Goal: Obtain resource: Download file/media

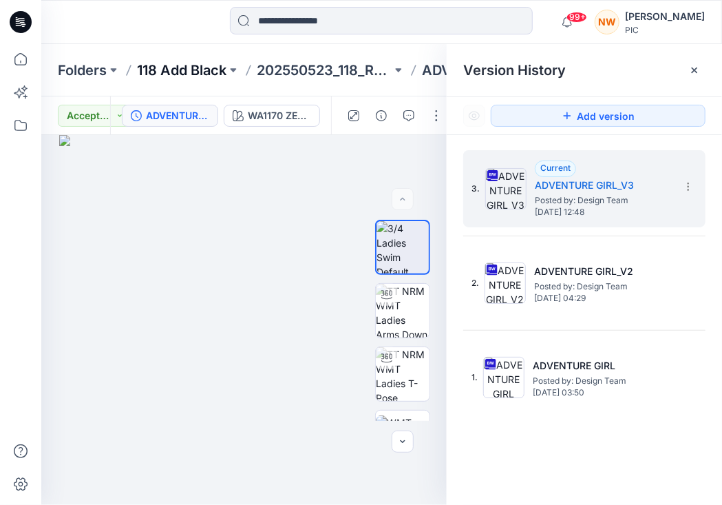
click at [186, 69] on p "118 Add Black" at bounding box center [182, 70] width 90 height 19
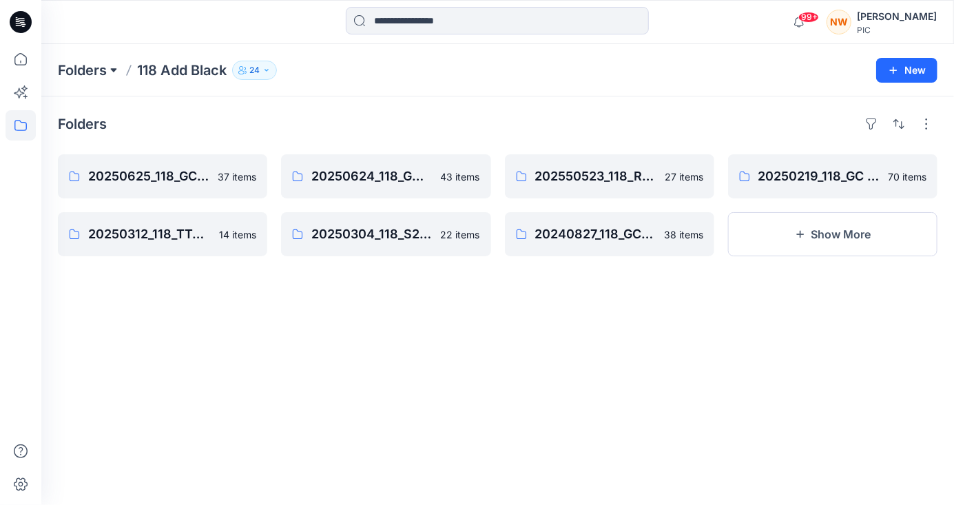
click at [118, 70] on button at bounding box center [114, 70] width 14 height 19
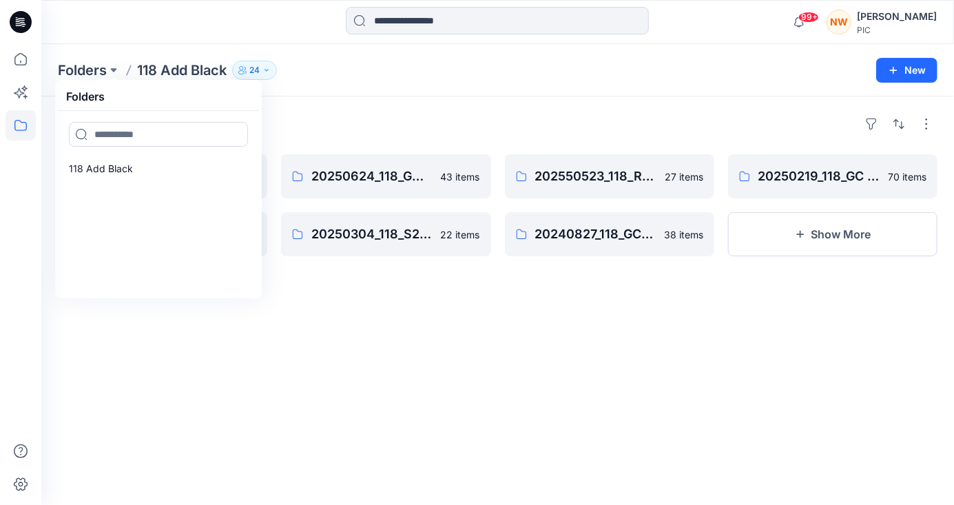
click at [174, 65] on p "118 Add Black" at bounding box center [182, 70] width 90 height 19
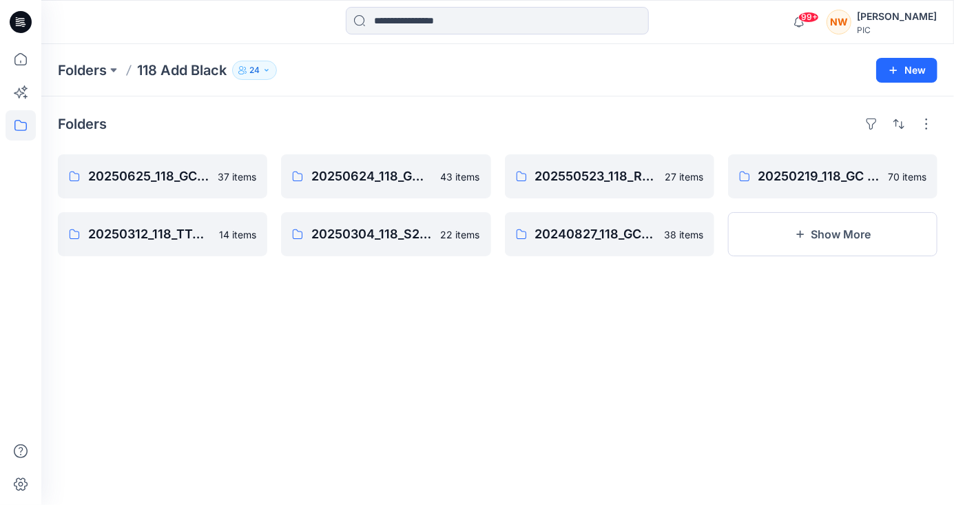
click at [179, 70] on p "118 Add Black" at bounding box center [182, 70] width 90 height 19
click at [722, 240] on button "Show More" at bounding box center [832, 234] width 209 height 44
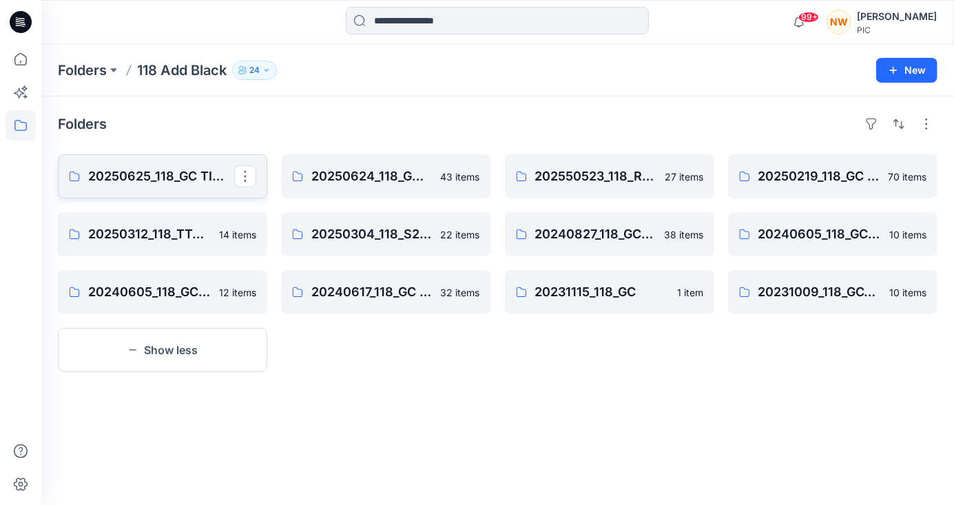
click at [197, 172] on p "20250625_118_GC TIME & TRU S226" at bounding box center [161, 176] width 146 height 19
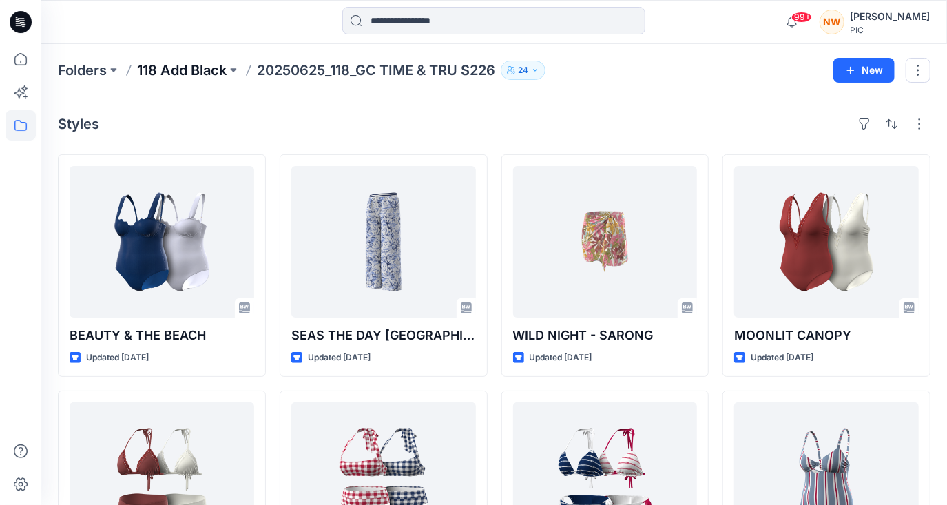
click at [212, 76] on p "118 Add Black" at bounding box center [182, 70] width 90 height 19
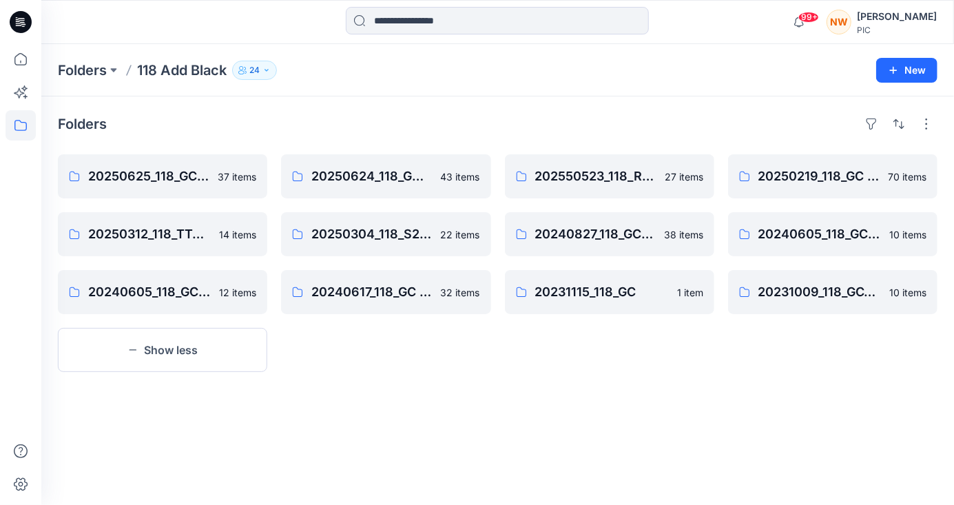
click at [722, 26] on div "NW" at bounding box center [838, 22] width 25 height 25
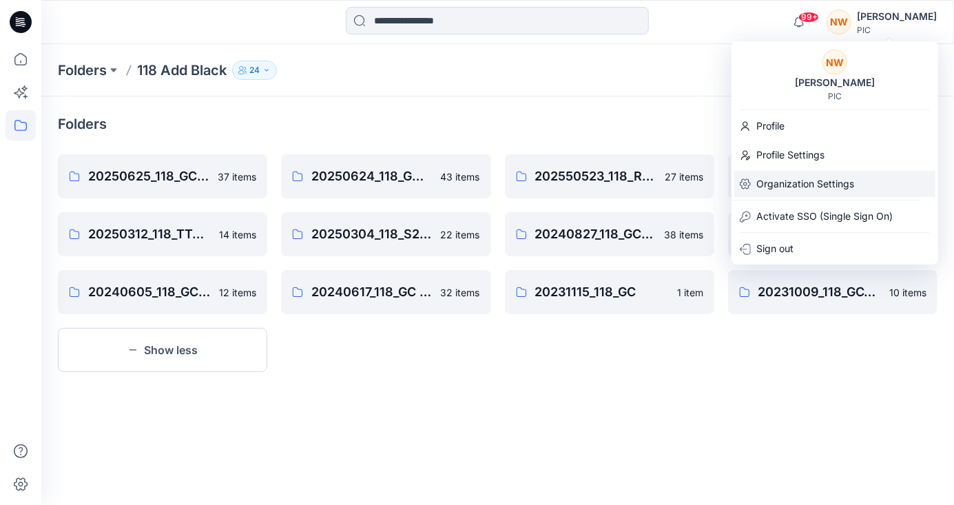
click at [722, 181] on p "Organization Settings" at bounding box center [805, 184] width 98 height 26
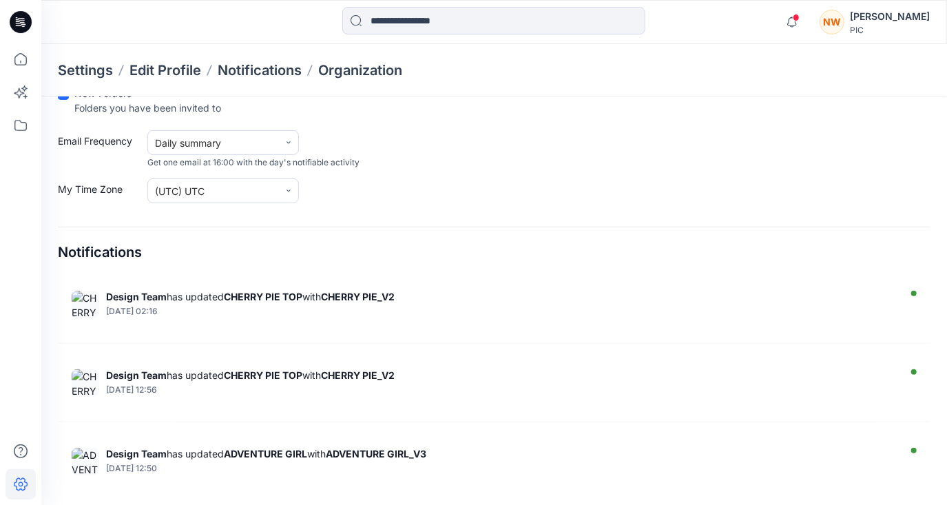
click at [722, 22] on div "NW" at bounding box center [832, 22] width 25 height 25
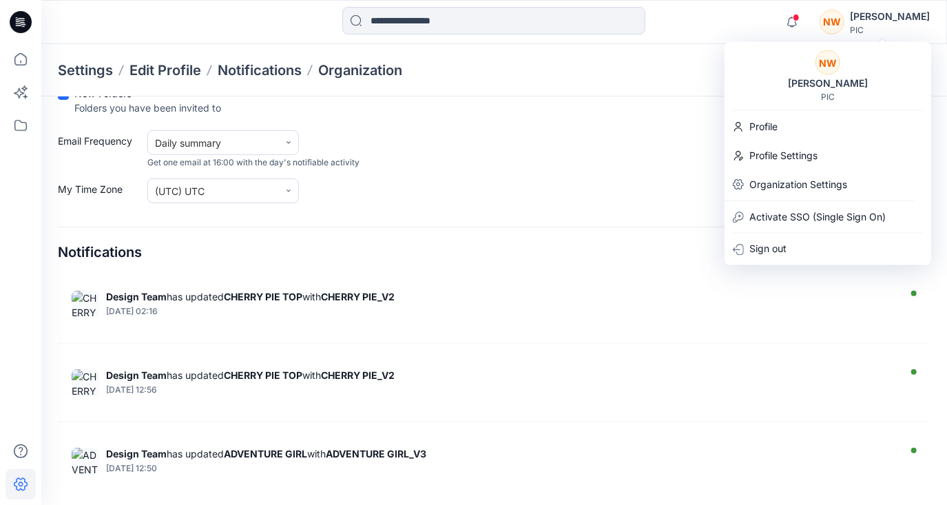
click at [641, 163] on div "Email Frequency Daily summary Get one email at 16:00 with the day's notifiable …" at bounding box center [494, 149] width 873 height 39
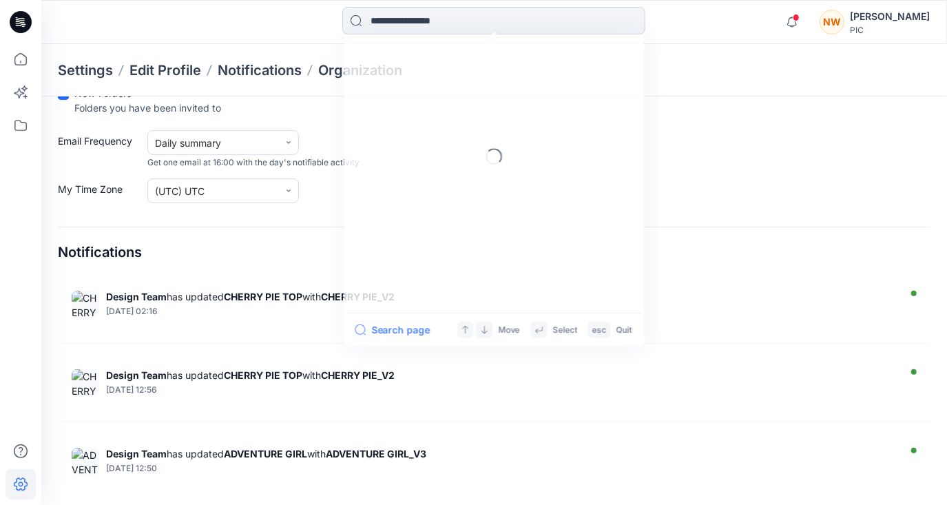
click at [392, 25] on input at bounding box center [493, 21] width 303 height 28
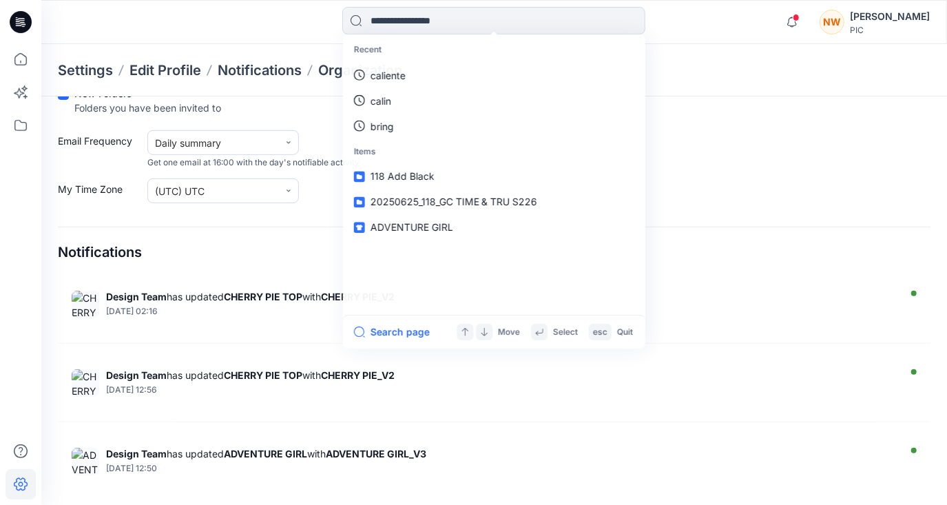
click at [180, 23] on div at bounding box center [154, 22] width 227 height 30
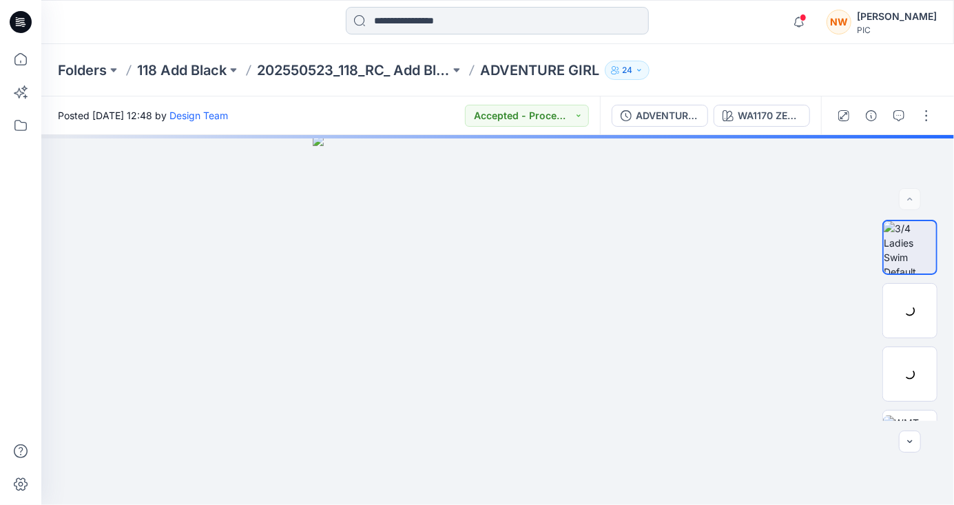
click at [418, 25] on input at bounding box center [497, 21] width 303 height 28
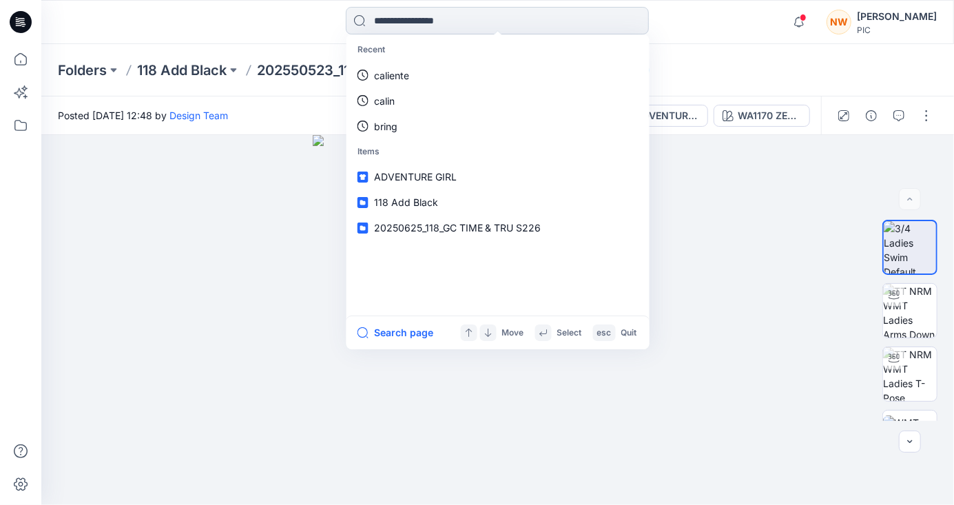
click at [574, 24] on input at bounding box center [497, 21] width 303 height 28
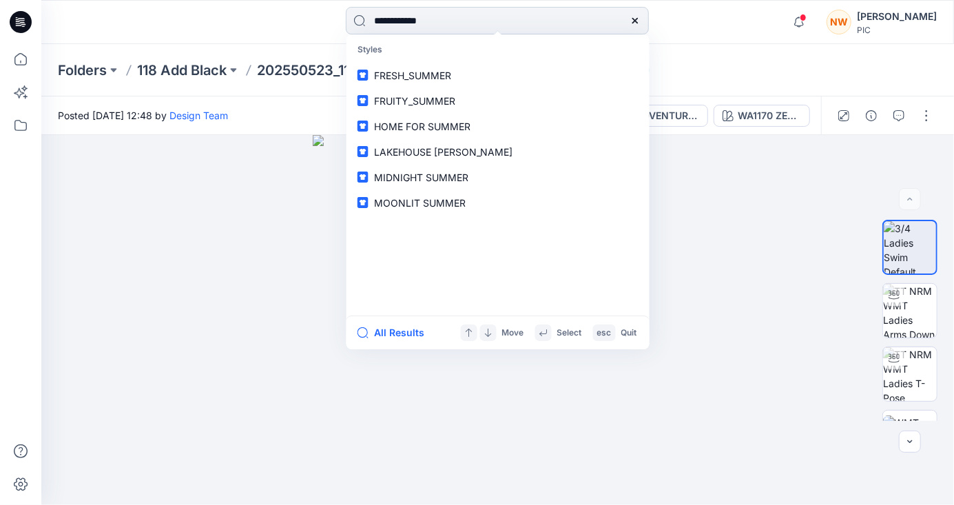
type input "**********"
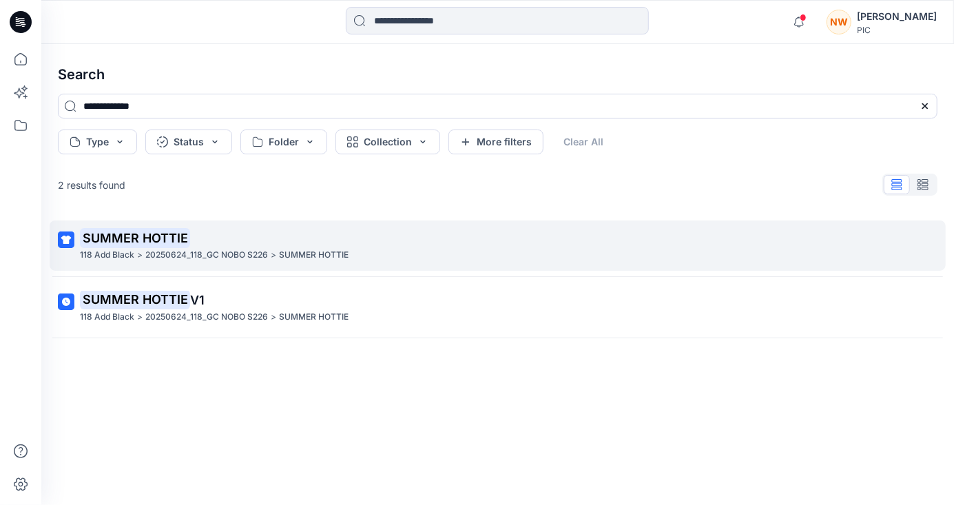
click at [125, 242] on mark "SUMMER HOTTIE" at bounding box center [135, 237] width 110 height 19
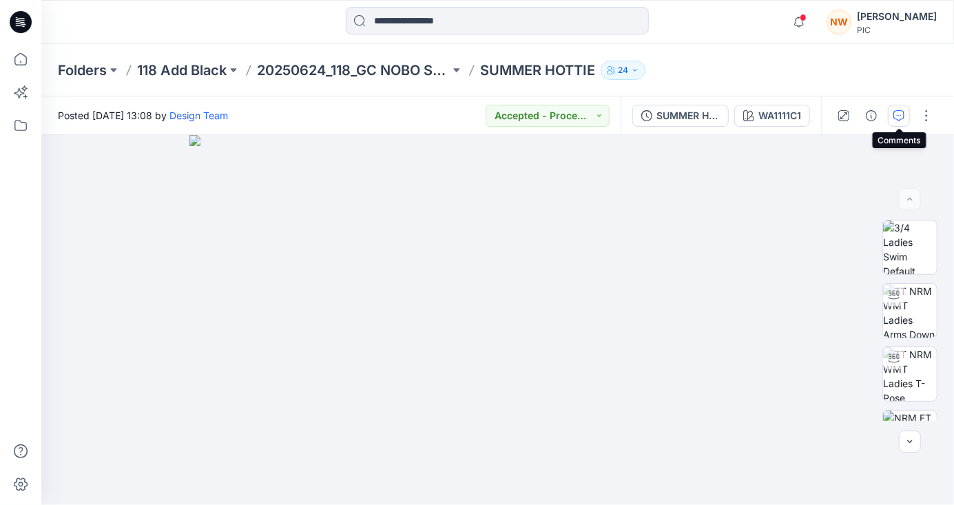
click at [899, 114] on icon "button" at bounding box center [898, 115] width 11 height 11
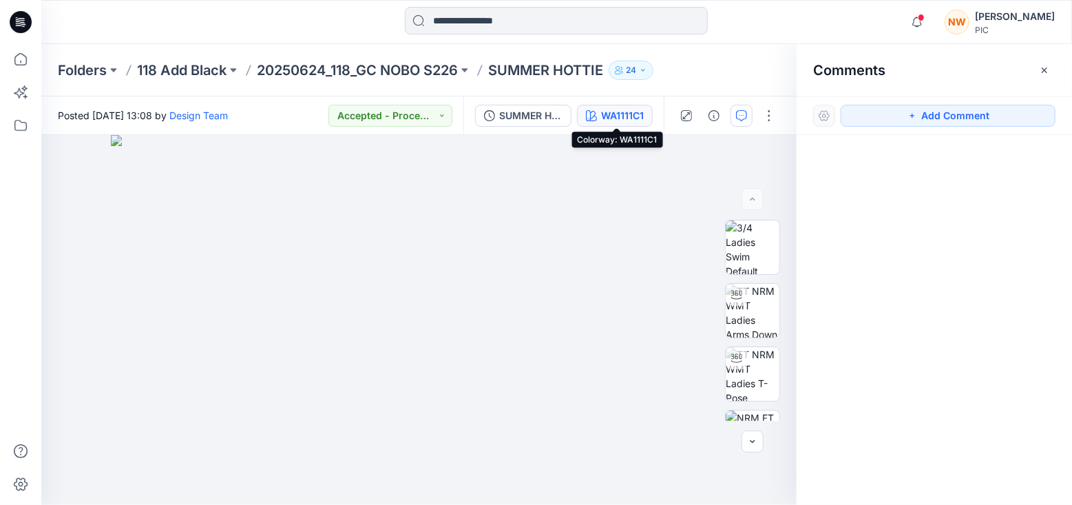
click at [620, 114] on div "WA1111C1" at bounding box center [622, 115] width 43 height 15
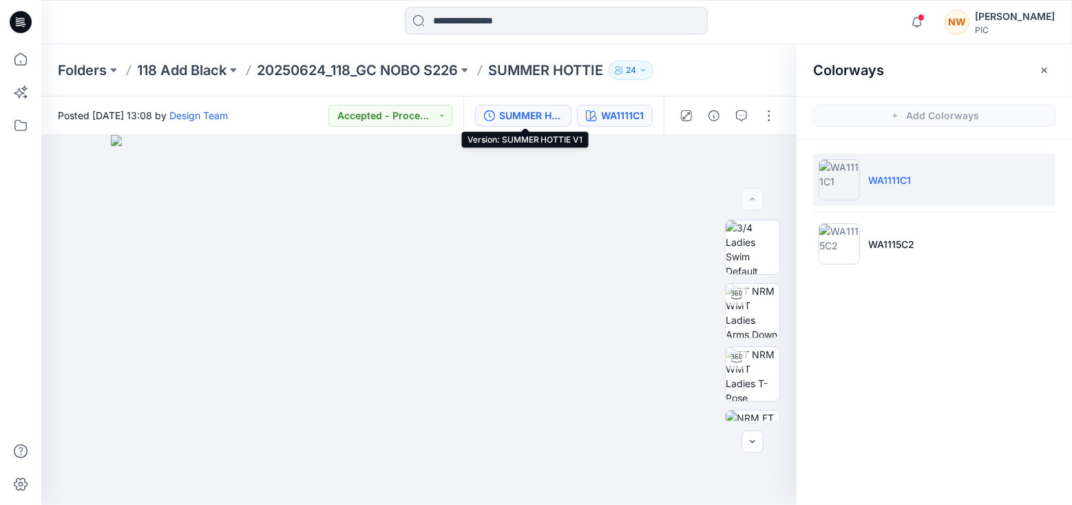
click at [546, 115] on div "SUMMER HOTTIE V1" at bounding box center [530, 115] width 63 height 15
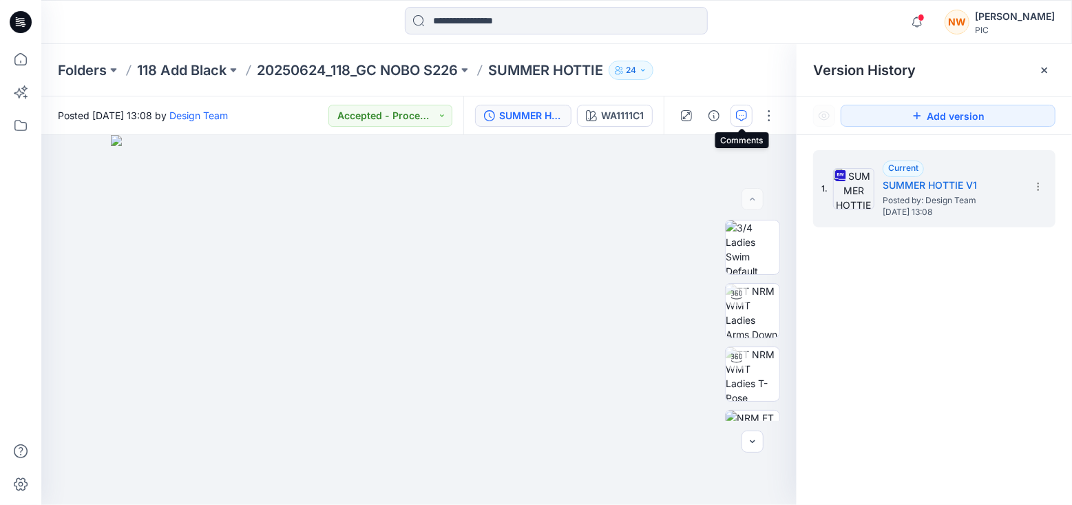
click at [748, 118] on button "button" at bounding box center [742, 116] width 22 height 22
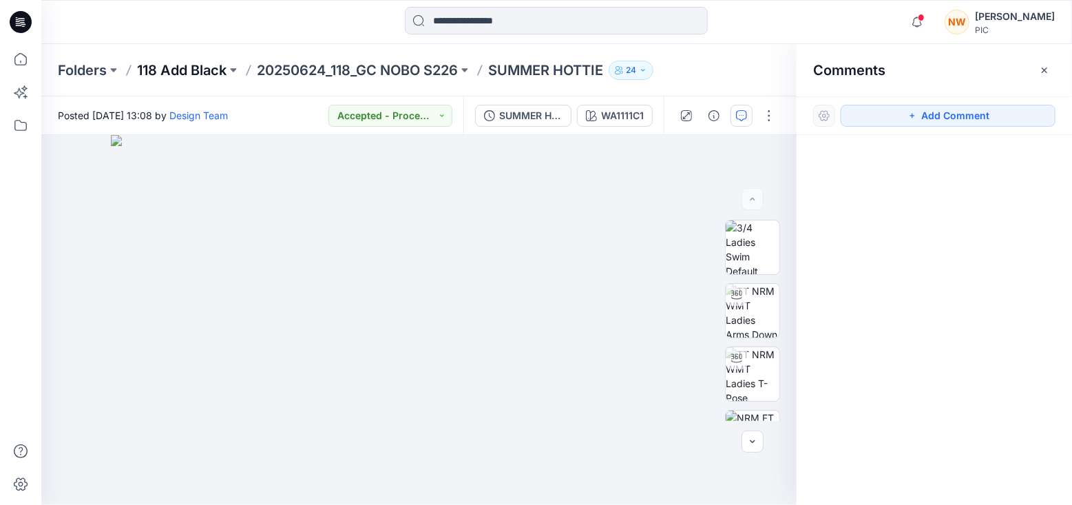
click at [210, 70] on p "118 Add Black" at bounding box center [182, 70] width 90 height 19
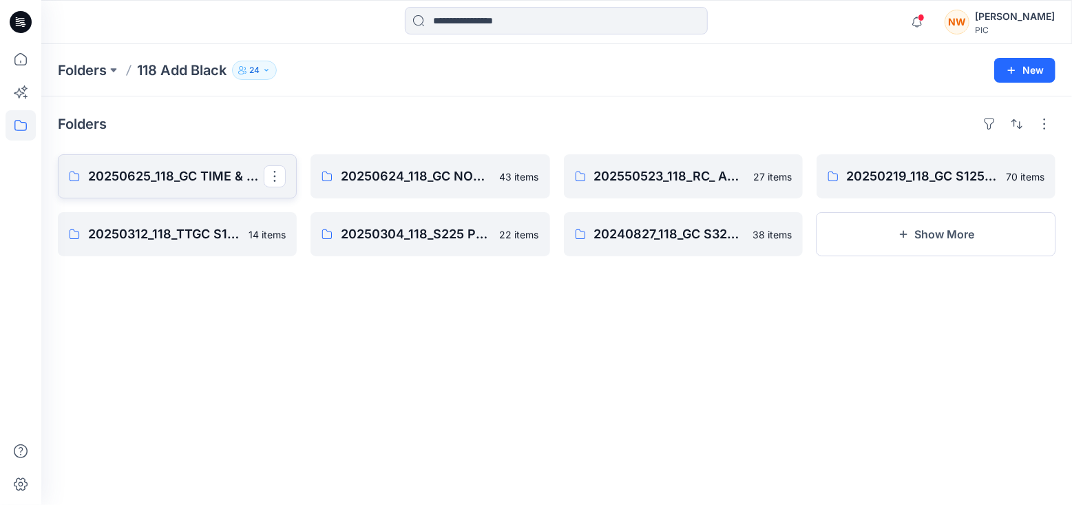
click at [193, 174] on p "20250625_118_GC TIME & TRU S226" at bounding box center [176, 176] width 176 height 19
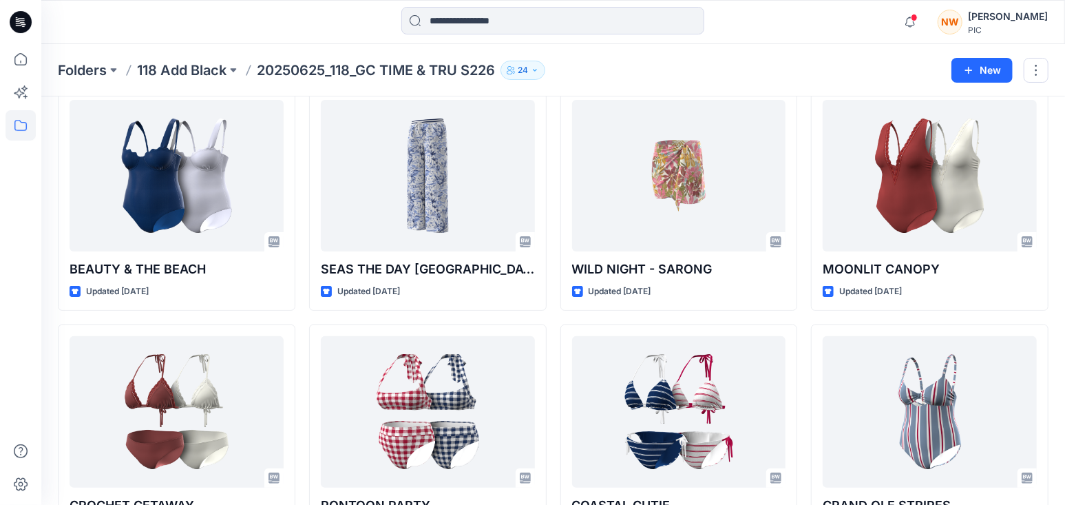
scroll to position [66, 0]
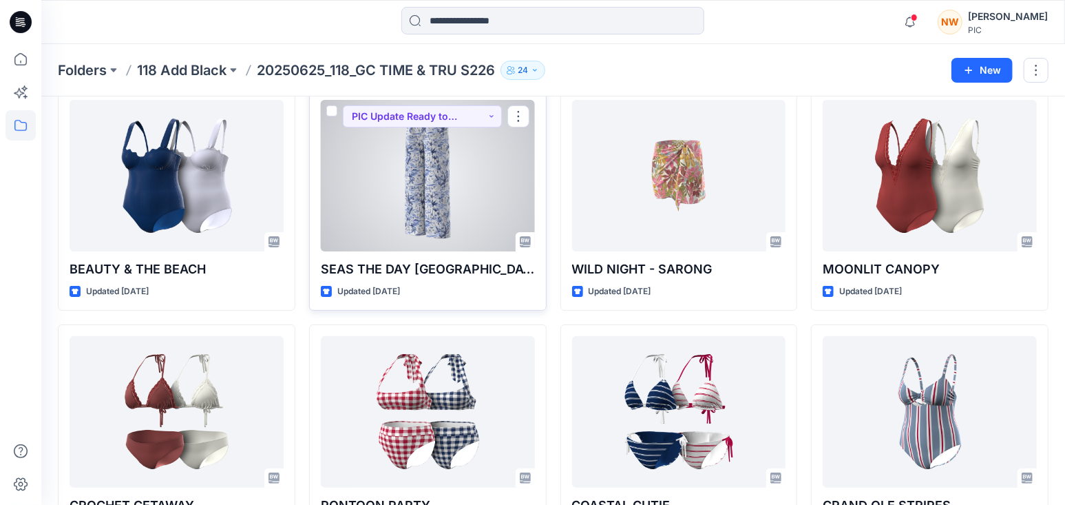
click at [418, 187] on div at bounding box center [428, 176] width 214 height 152
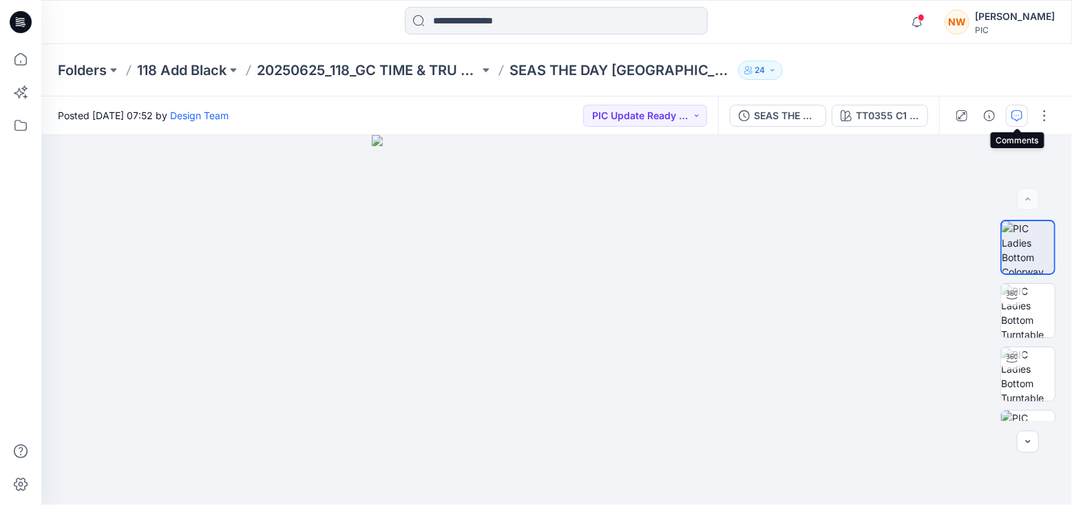
click at [953, 121] on icon "button" at bounding box center [1017, 115] width 11 height 11
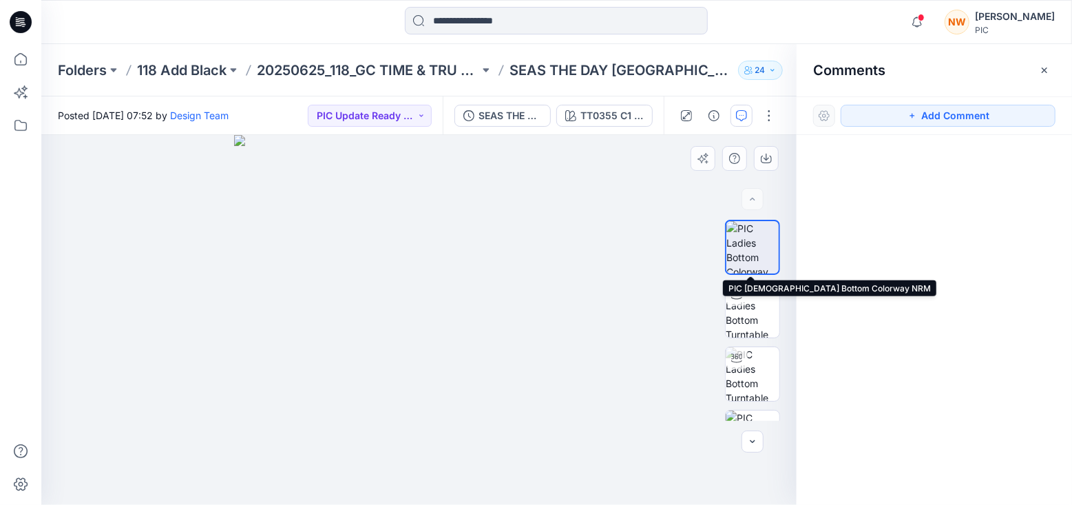
click at [736, 256] on img at bounding box center [753, 247] width 52 height 52
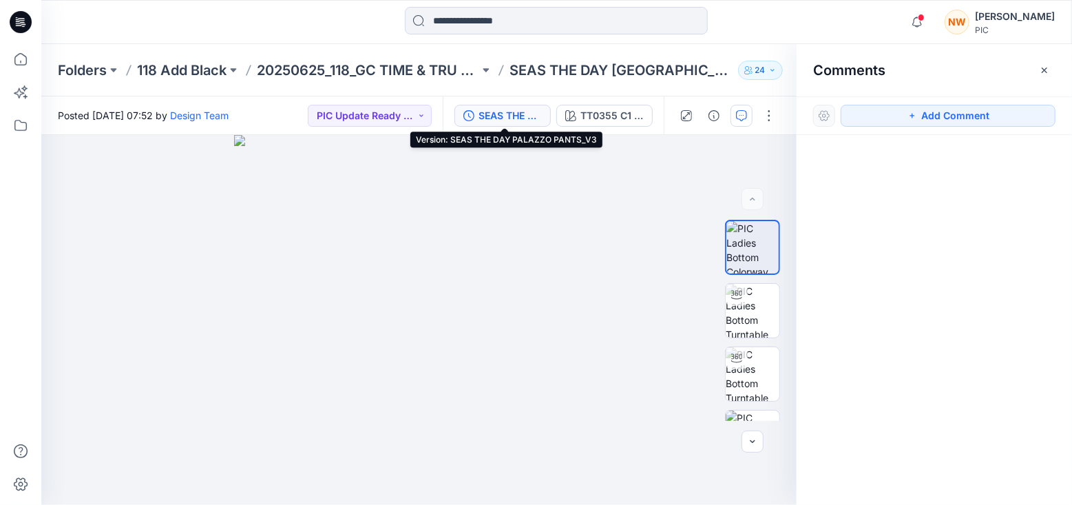
click at [508, 112] on div "SEAS THE DAY PALAZZO PANTS_V3" at bounding box center [510, 115] width 63 height 15
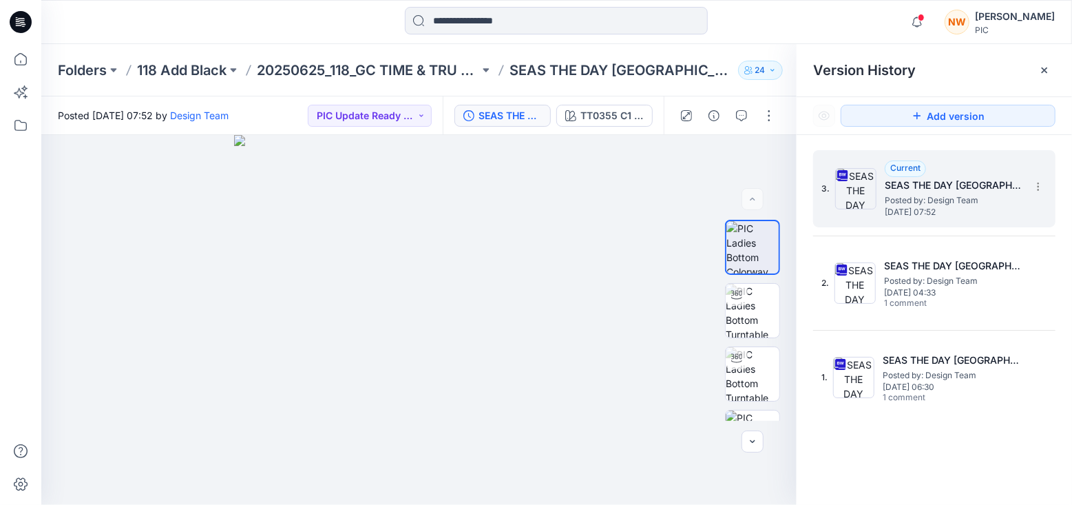
click at [949, 197] on span "Posted by: Design Team" at bounding box center [954, 201] width 138 height 14
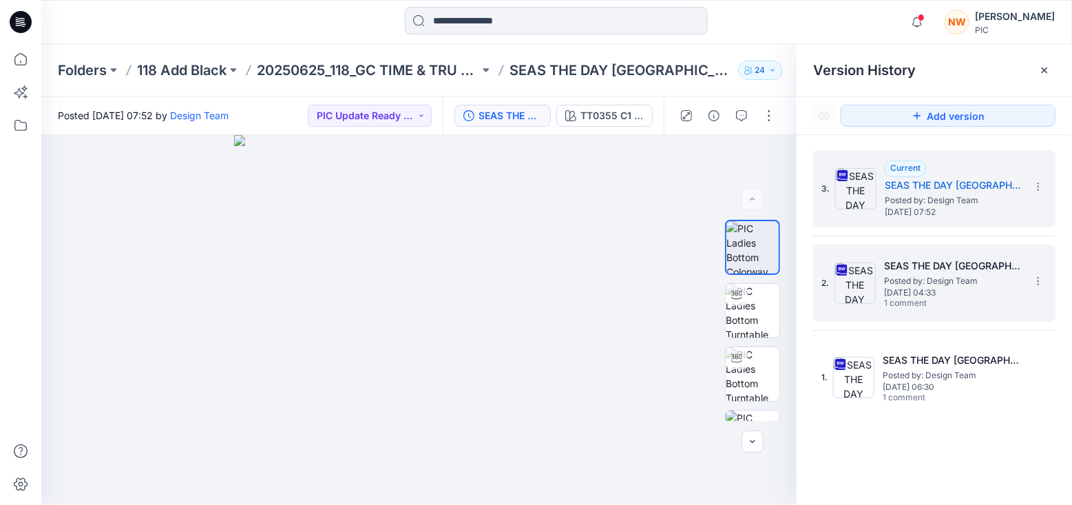
click at [939, 253] on div "2. SEAS THE DAY PALAZZO PANTS_V2 Posted by: Design Team Friday, July 25, 2025 0…" at bounding box center [925, 283] width 207 height 66
click at [939, 211] on span "Wednesday, July 30, 2025 07:52" at bounding box center [954, 212] width 138 height 10
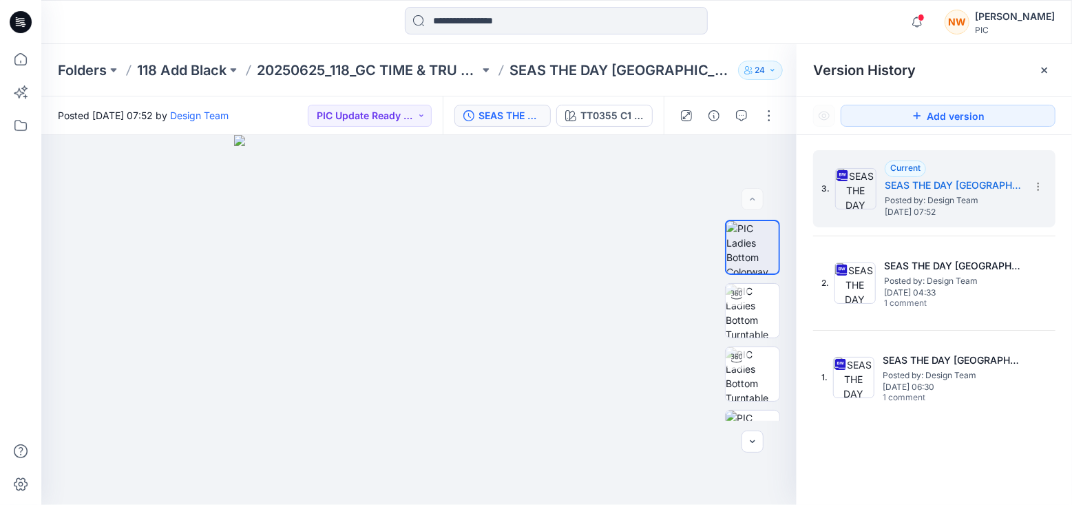
click at [953, 19] on div "NW" at bounding box center [957, 22] width 25 height 25
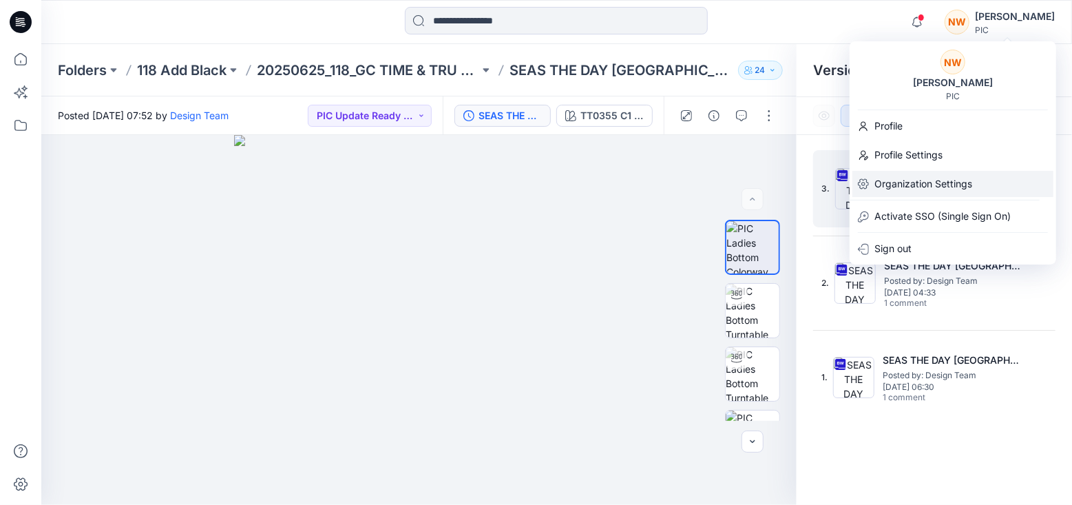
click at [914, 178] on p "Organization Settings" at bounding box center [924, 184] width 98 height 26
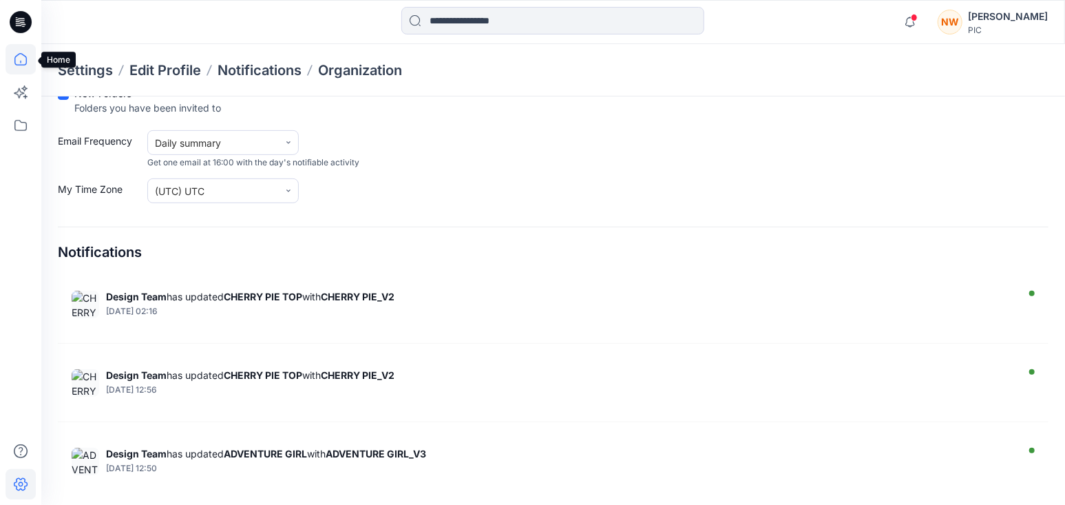
click at [22, 61] on icon at bounding box center [21, 59] width 30 height 30
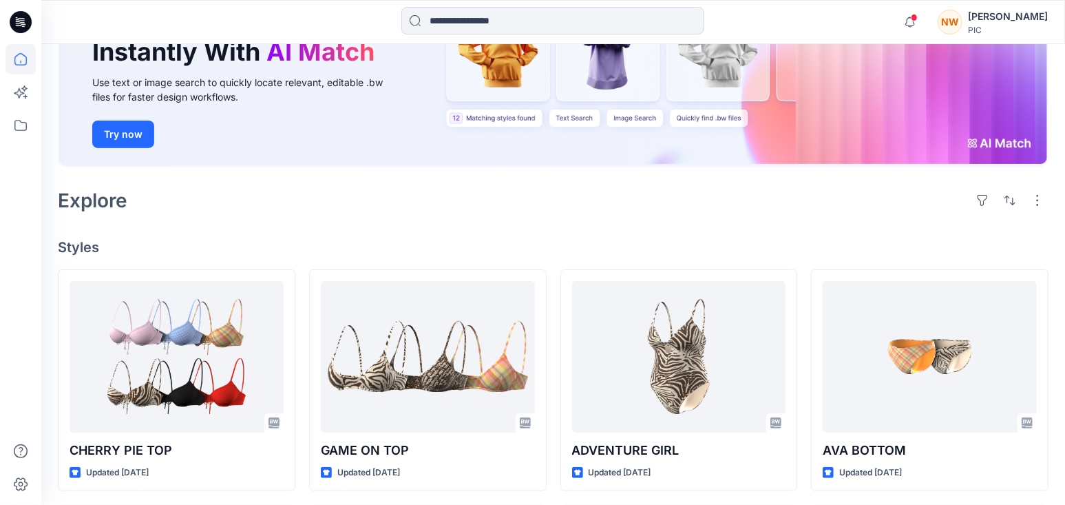
scroll to position [45, 0]
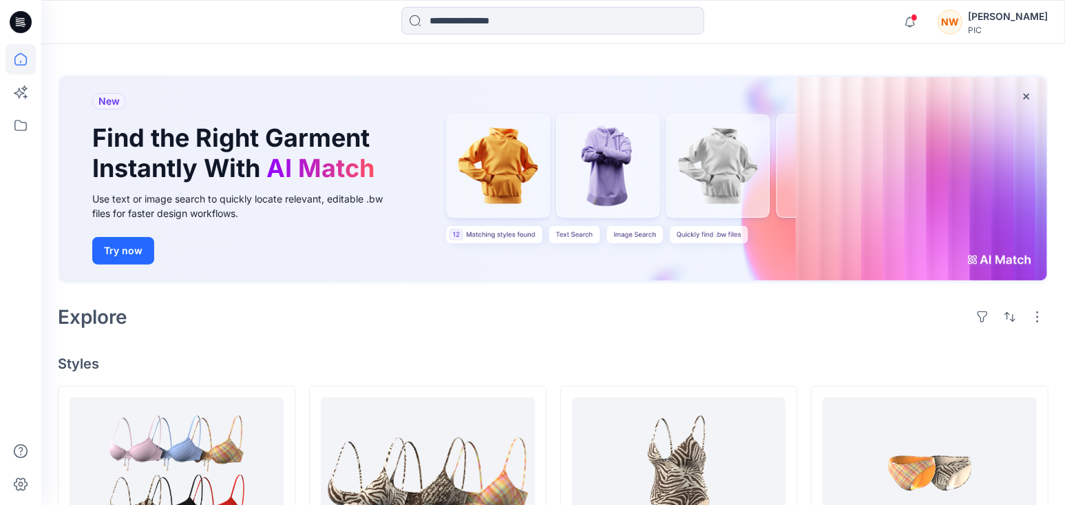
click at [953, 19] on div "NW" at bounding box center [950, 22] width 25 height 25
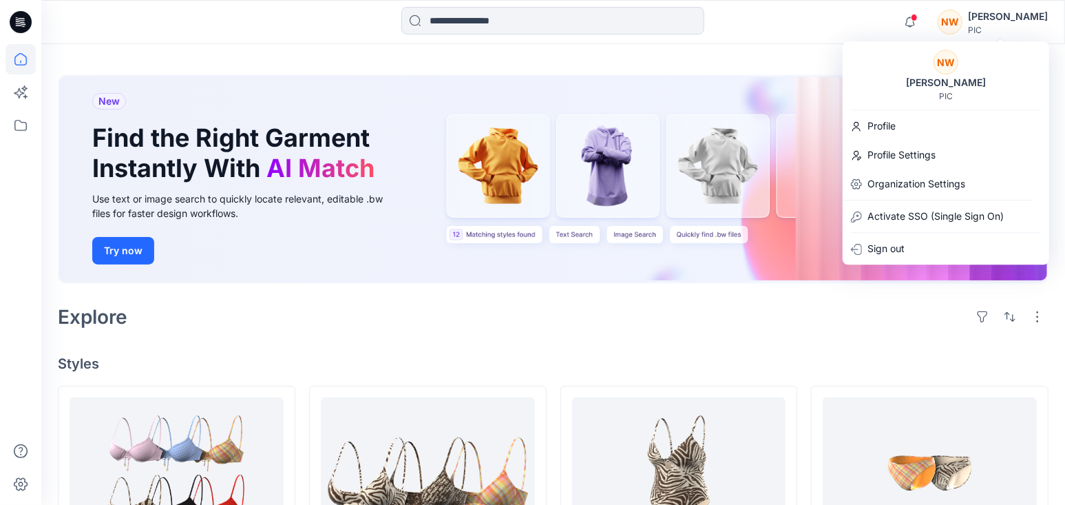
click at [316, 22] on div at bounding box center [554, 22] width 512 height 30
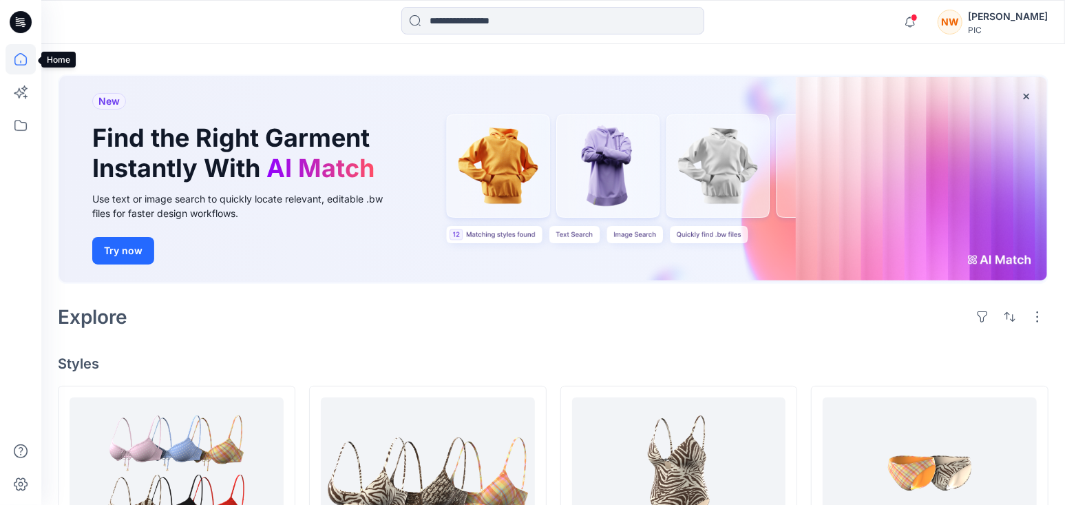
click at [24, 56] on icon at bounding box center [21, 59] width 30 height 30
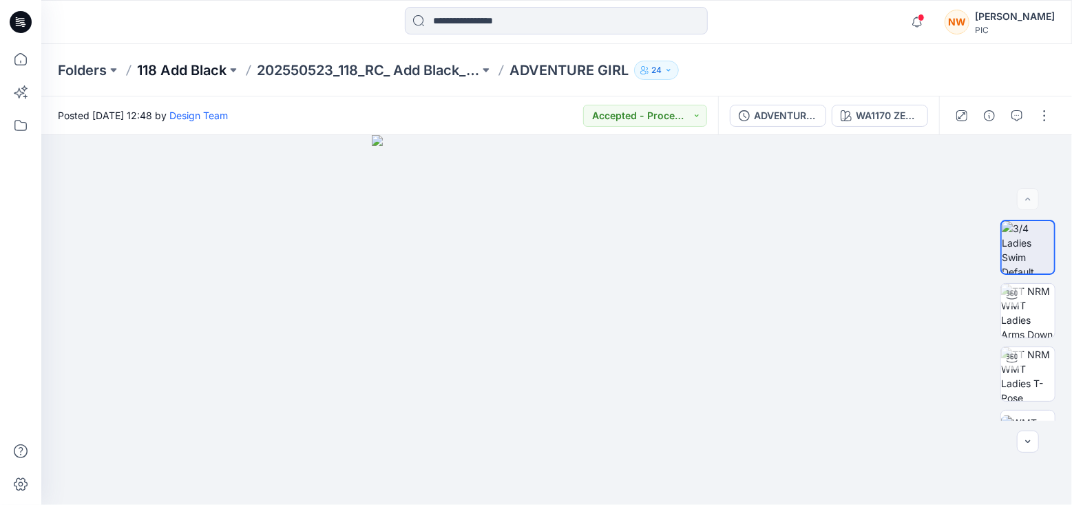
click at [216, 71] on p "118 Add Black" at bounding box center [182, 70] width 90 height 19
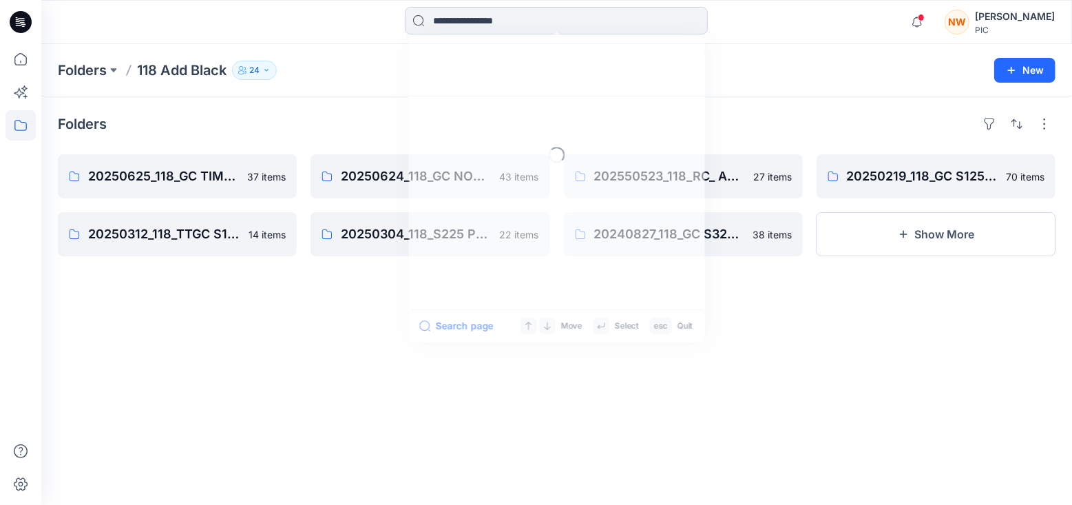
click at [450, 20] on input at bounding box center [556, 21] width 303 height 28
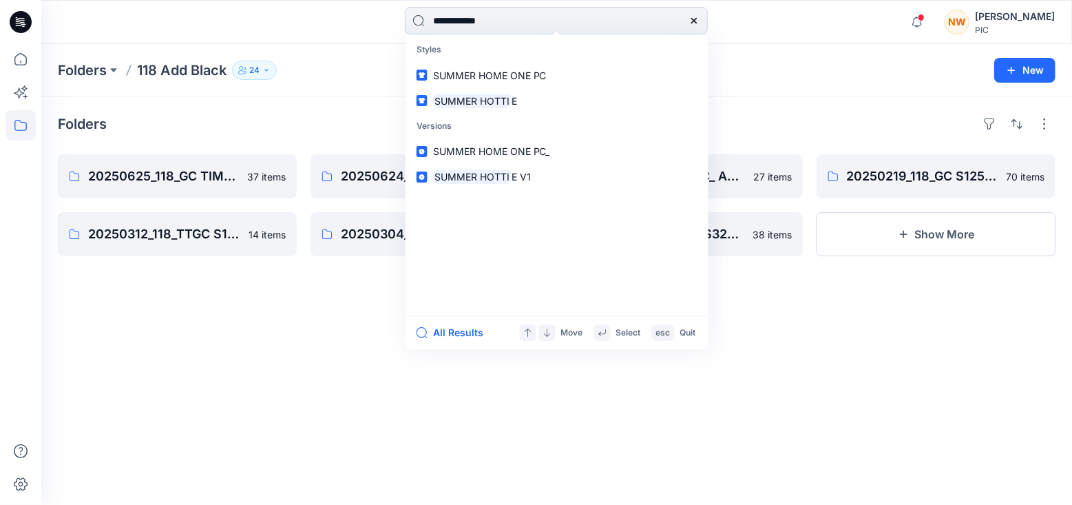
type input "**********"
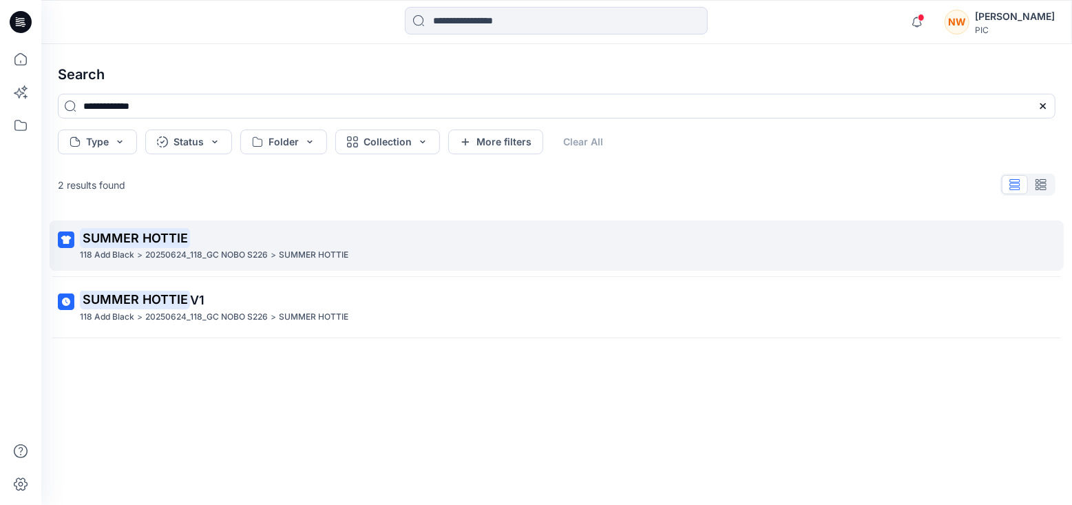
click at [152, 249] on p "20250624_118_GC NOBO S226" at bounding box center [206, 255] width 123 height 14
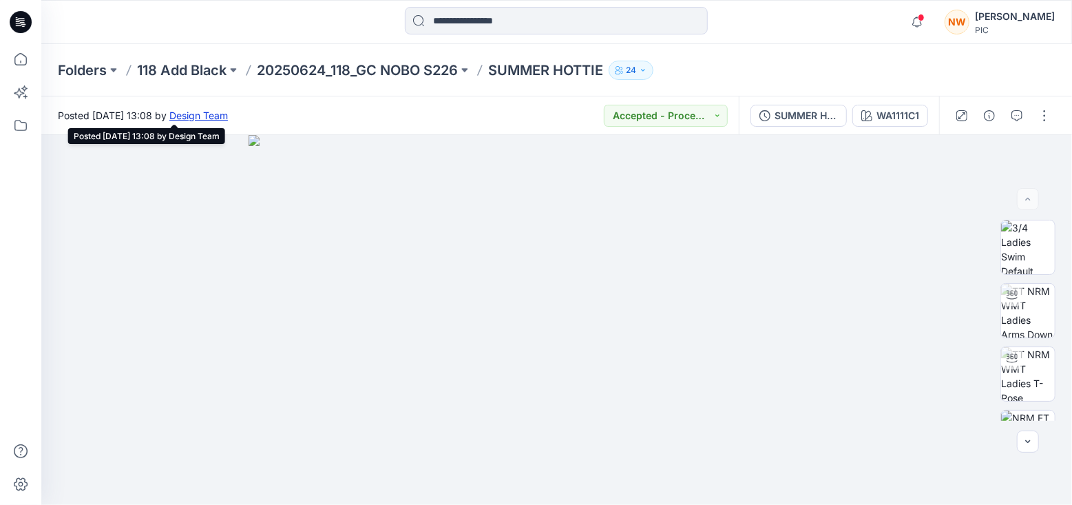
click at [228, 118] on link "Design Team" at bounding box center [198, 115] width 59 height 12
click at [448, 23] on input at bounding box center [556, 21] width 303 height 28
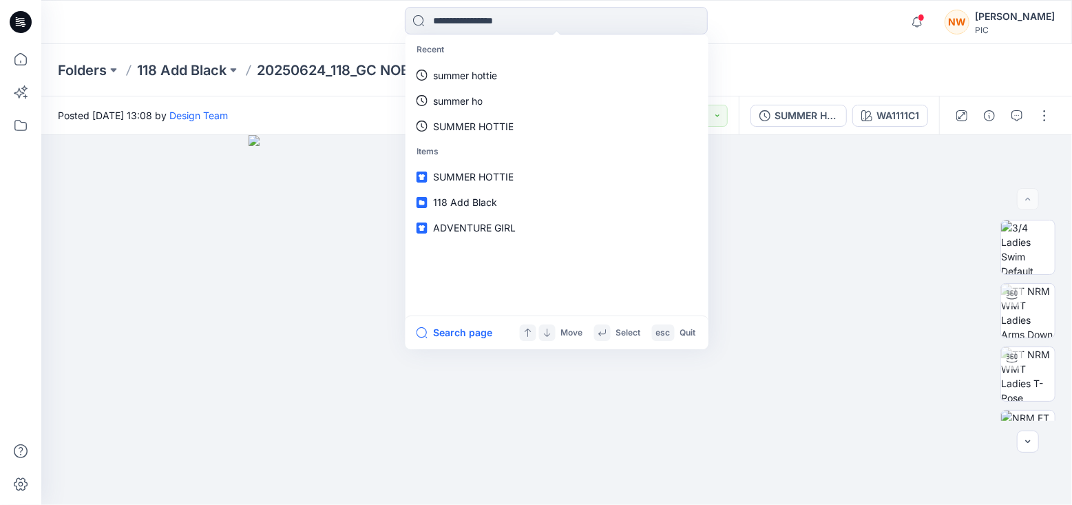
click at [295, 49] on div "Folders 118 Add Black 20250624_118_GC NOBO S226 SUMMER HOTTIE 24" at bounding box center [556, 70] width 1031 height 52
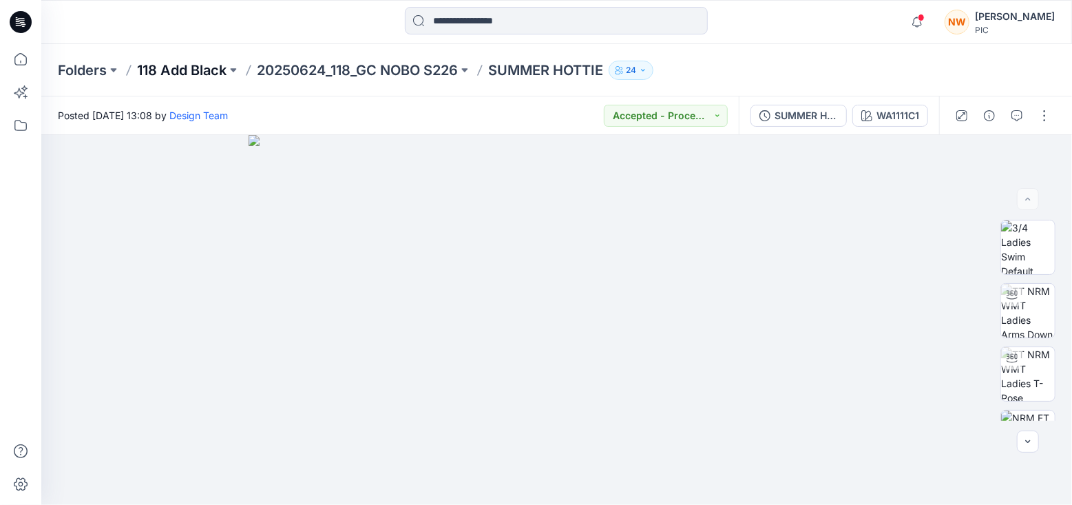
click at [213, 73] on p "118 Add Black" at bounding box center [182, 70] width 90 height 19
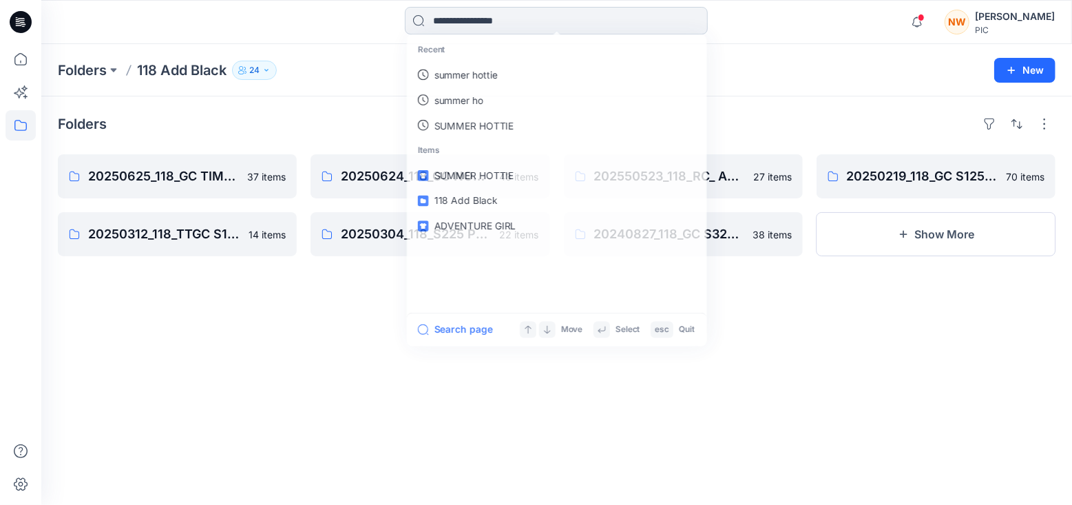
click at [450, 21] on input at bounding box center [556, 21] width 303 height 28
type input "***"
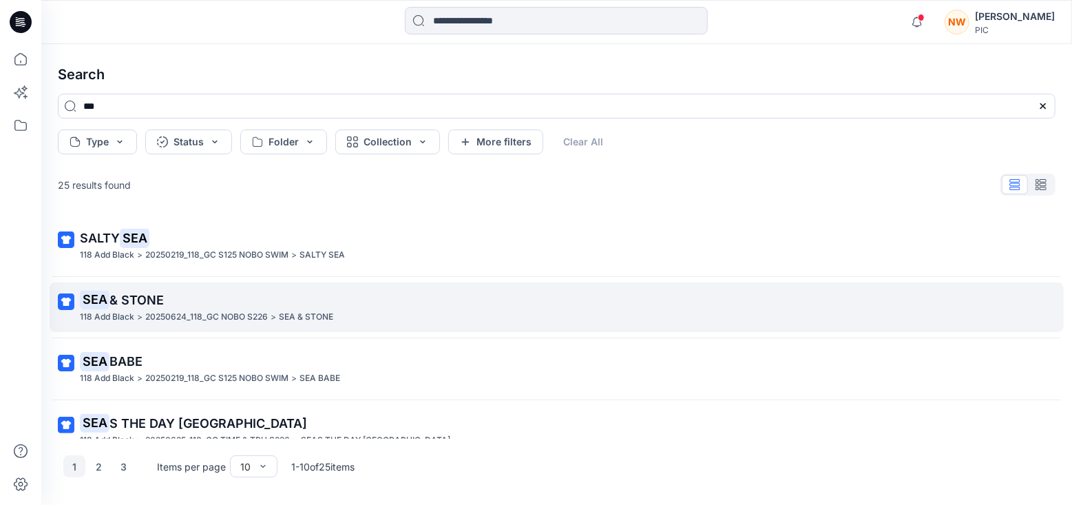
click at [145, 294] on span "& STONE" at bounding box center [136, 300] width 54 height 14
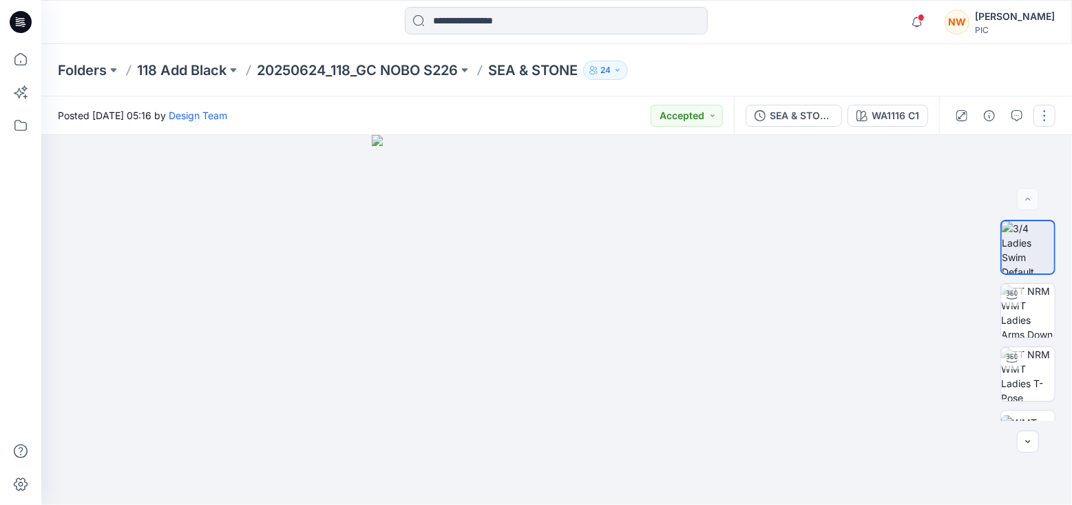
click at [1044, 118] on button "button" at bounding box center [1045, 116] width 22 height 22
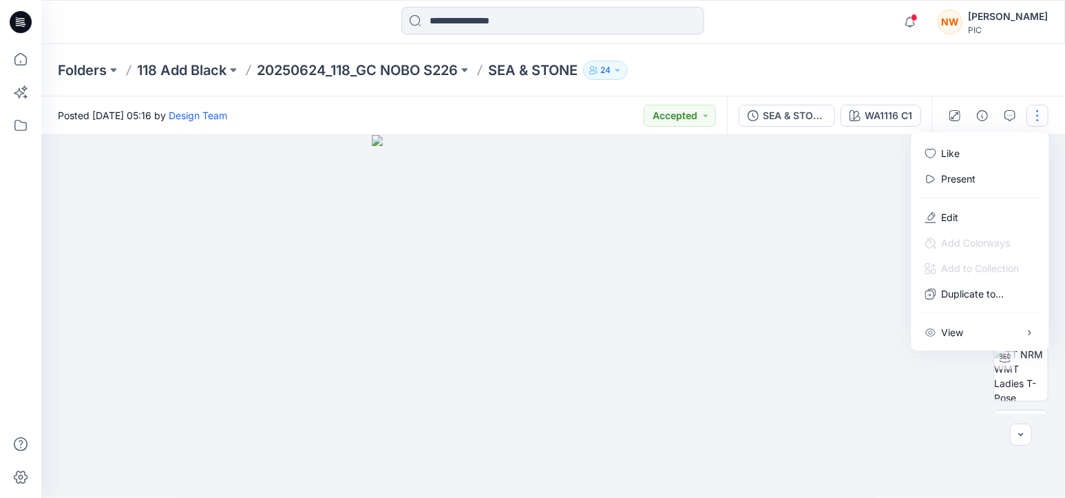
click at [733, 252] on img at bounding box center [557, 320] width 370 height 370
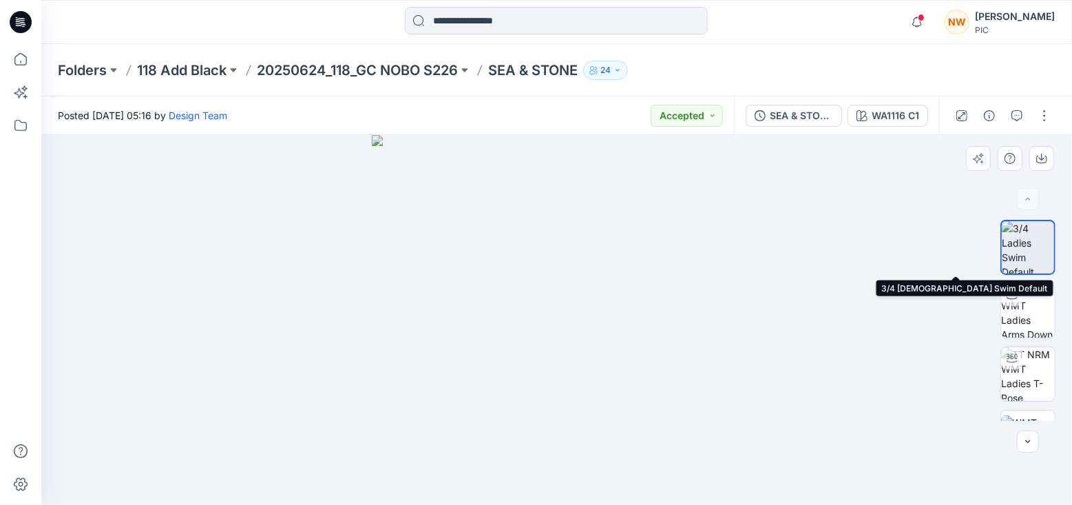
click at [1027, 239] on img at bounding box center [1028, 247] width 52 height 52
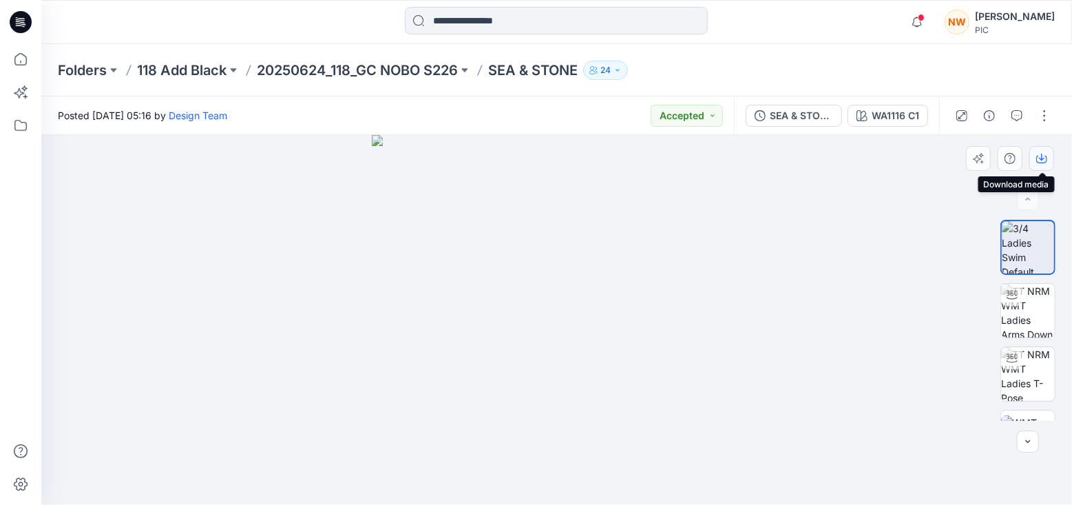
click at [1046, 154] on icon "button" at bounding box center [1041, 158] width 11 height 11
click at [937, 307] on div at bounding box center [556, 320] width 1031 height 370
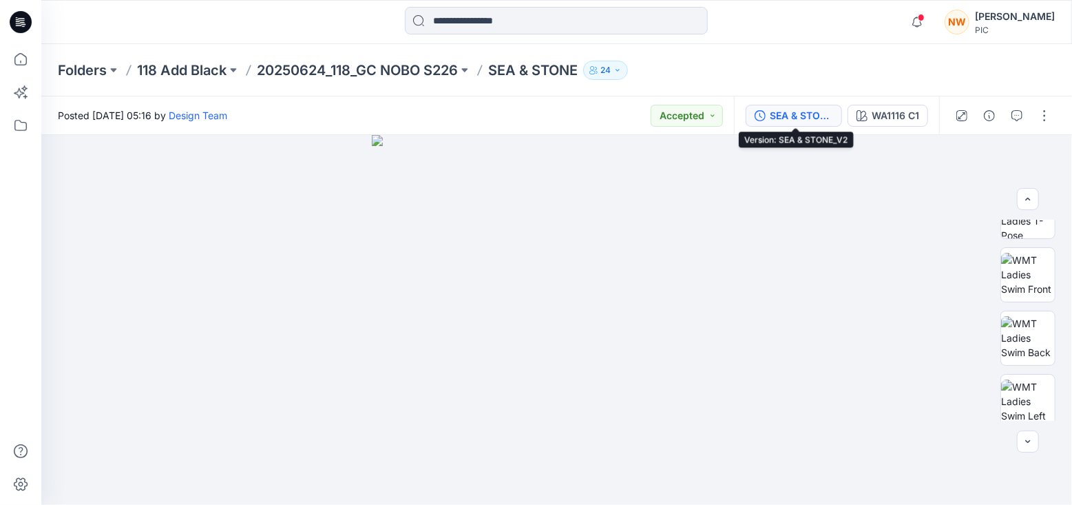
click at [822, 116] on div "SEA & STONE_V2" at bounding box center [801, 115] width 63 height 15
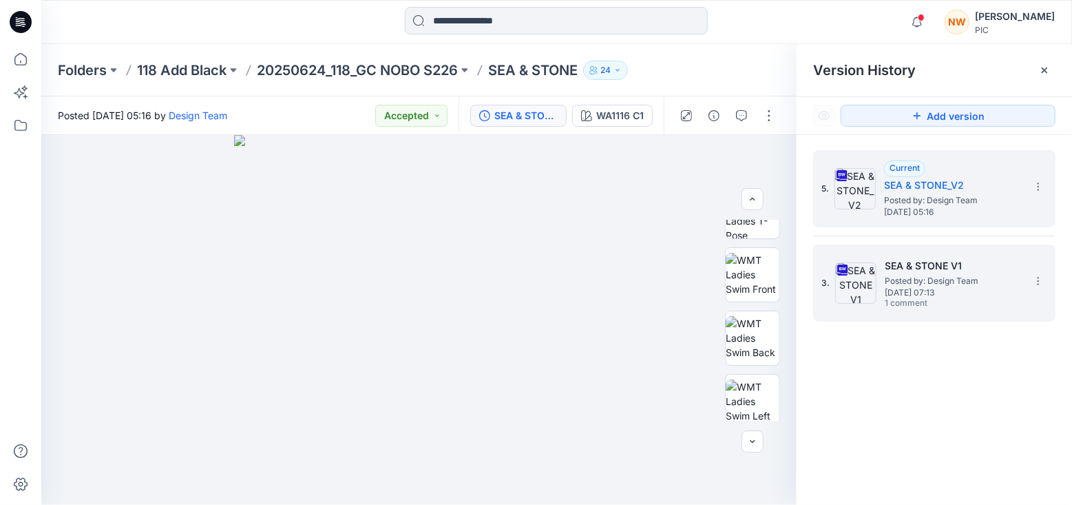
click at [931, 269] on h5 "SEA & STONE V1" at bounding box center [954, 266] width 138 height 17
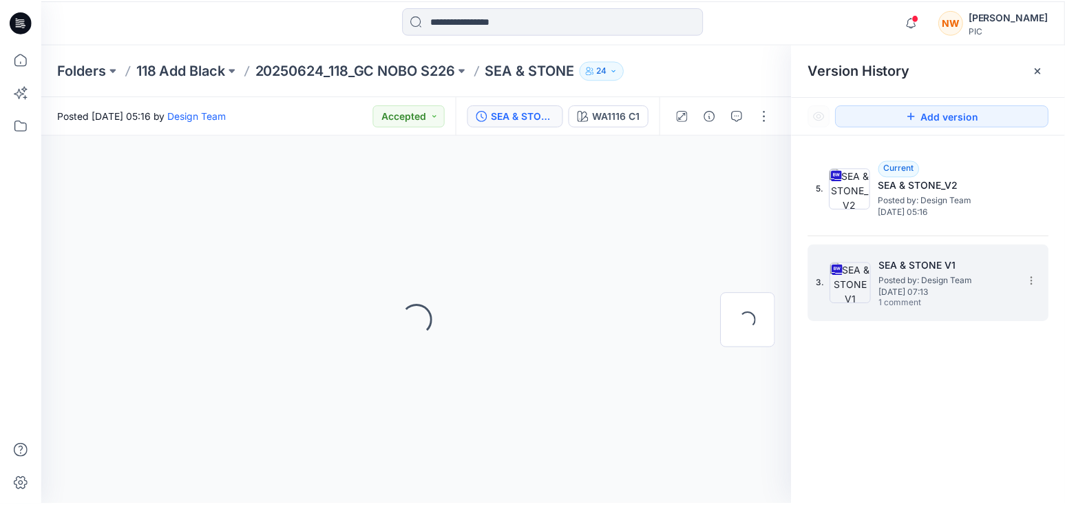
scroll to position [0, 0]
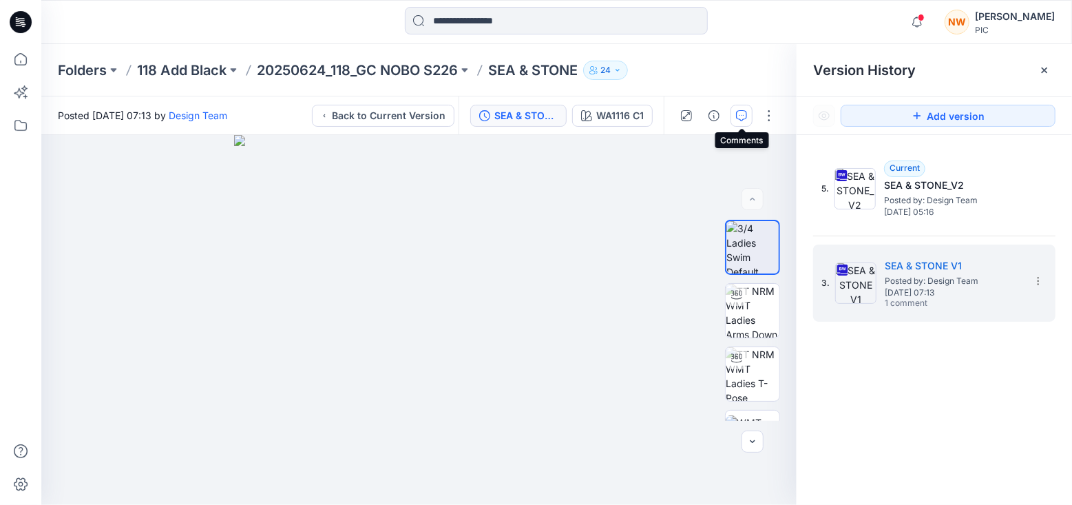
click at [740, 119] on icon "button" at bounding box center [741, 115] width 11 height 11
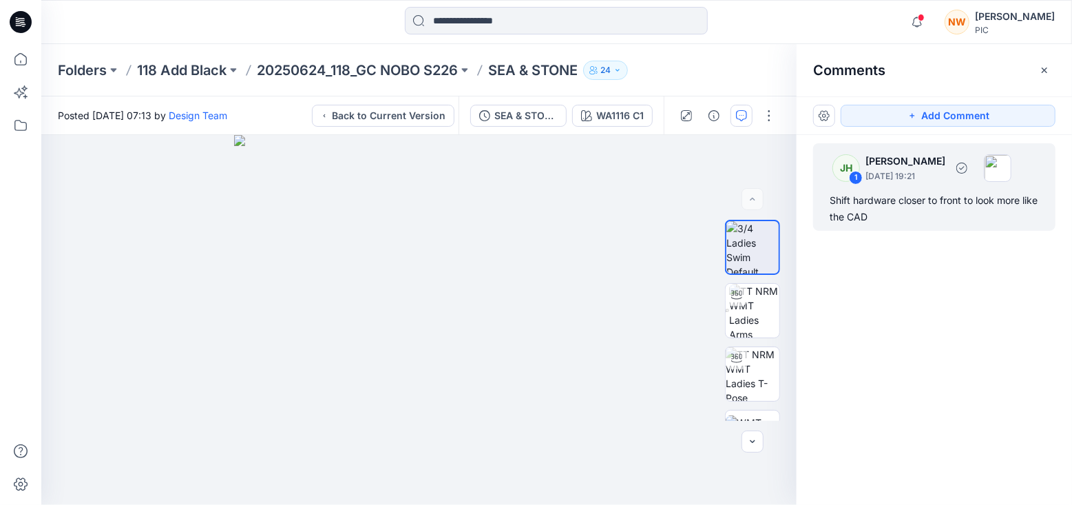
click at [1012, 167] on img at bounding box center [998, 168] width 28 height 28
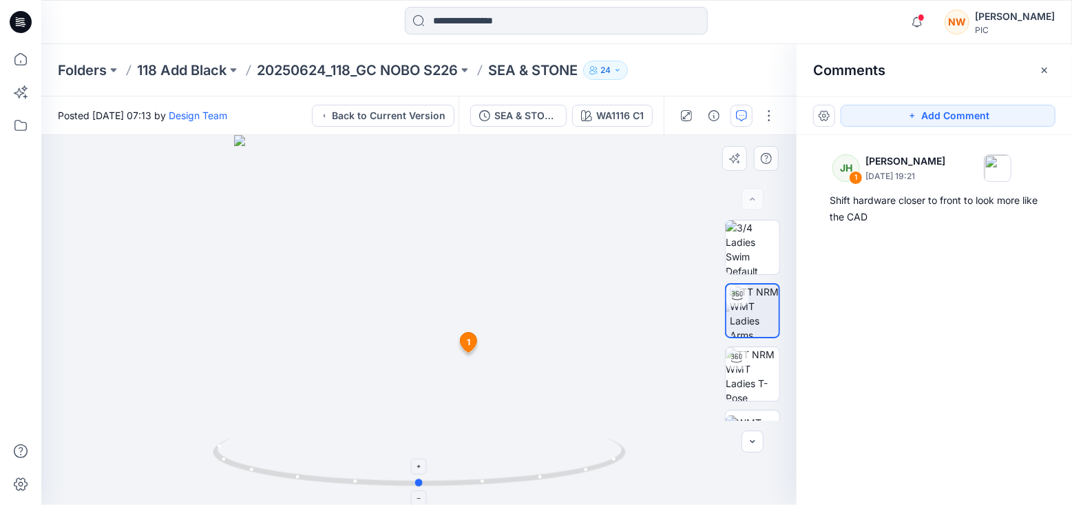
click at [615, 459] on circle at bounding box center [615, 458] width 3 height 3
click at [528, 120] on div "SEA & STONE V1" at bounding box center [525, 115] width 63 height 15
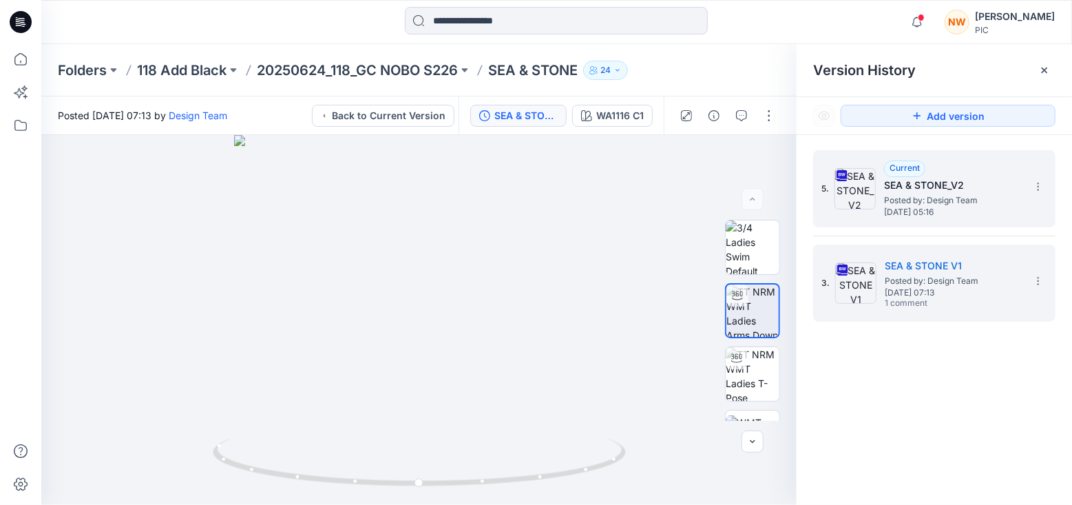
click at [906, 194] on span "Posted by: Design Team" at bounding box center [953, 201] width 138 height 14
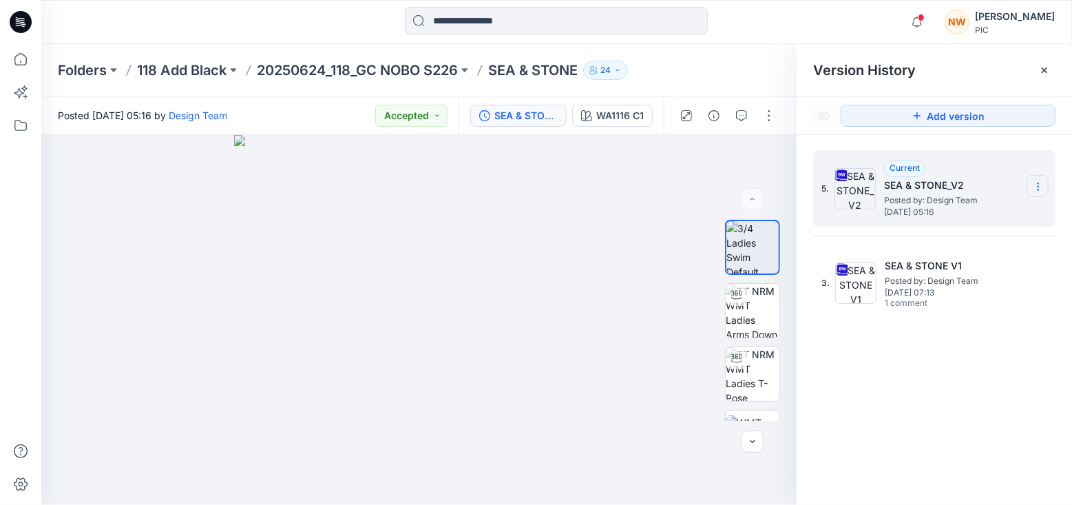
click at [1040, 187] on icon at bounding box center [1038, 186] width 11 height 11
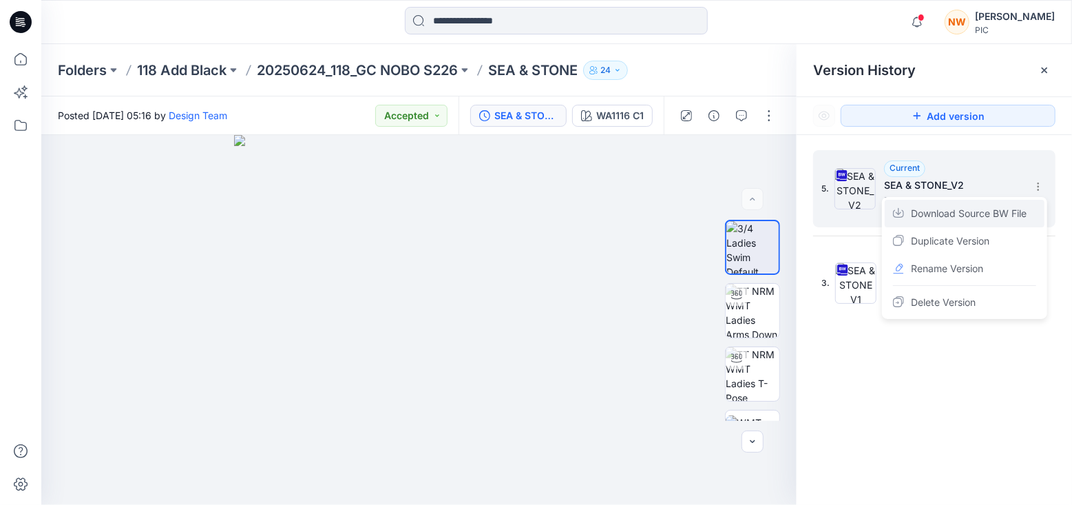
click at [988, 209] on span "Download Source BW File" at bounding box center [969, 213] width 116 height 17
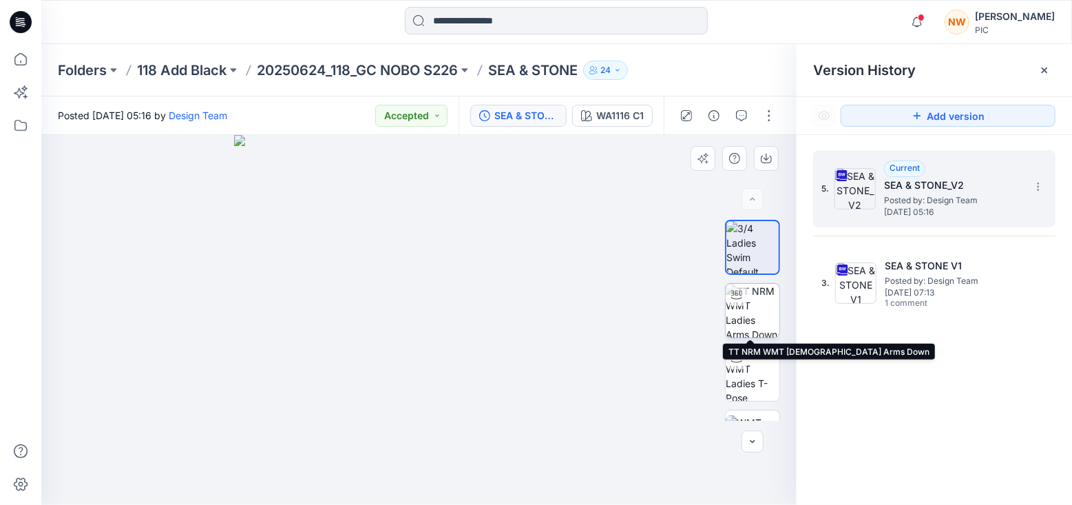
click at [762, 309] on img at bounding box center [753, 311] width 54 height 54
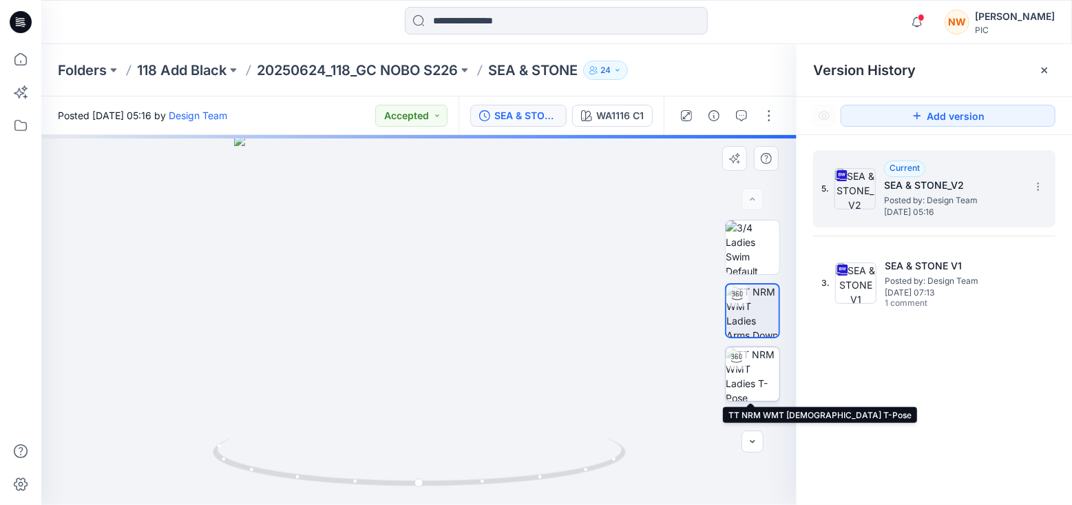
click at [753, 367] on img at bounding box center [753, 374] width 54 height 54
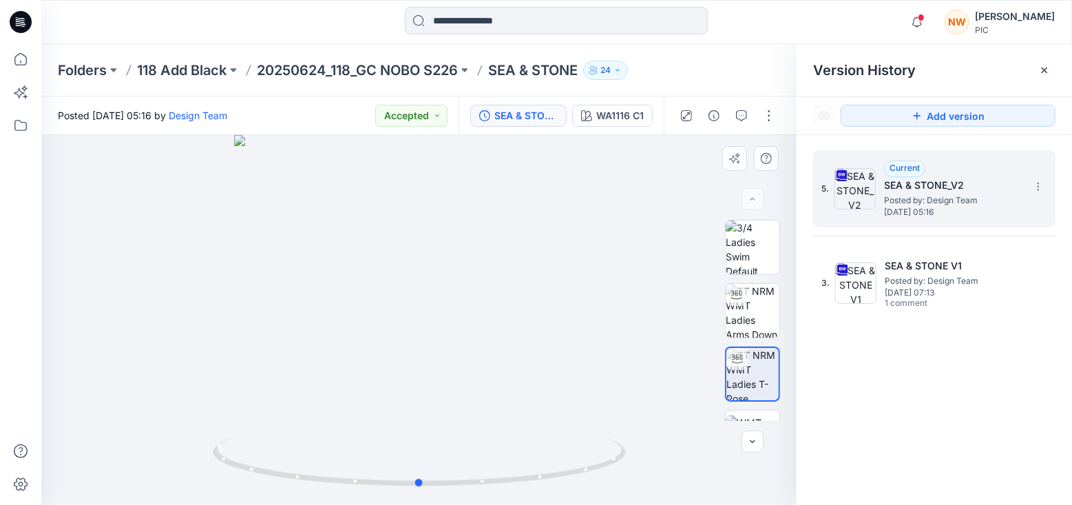
click at [545, 313] on div at bounding box center [418, 320] width 755 height 370
drag, startPoint x: 503, startPoint y: 481, endPoint x: 330, endPoint y: 484, distance: 172.9
click at [330, 484] on icon at bounding box center [421, 464] width 417 height 52
click at [752, 245] on img at bounding box center [753, 247] width 54 height 54
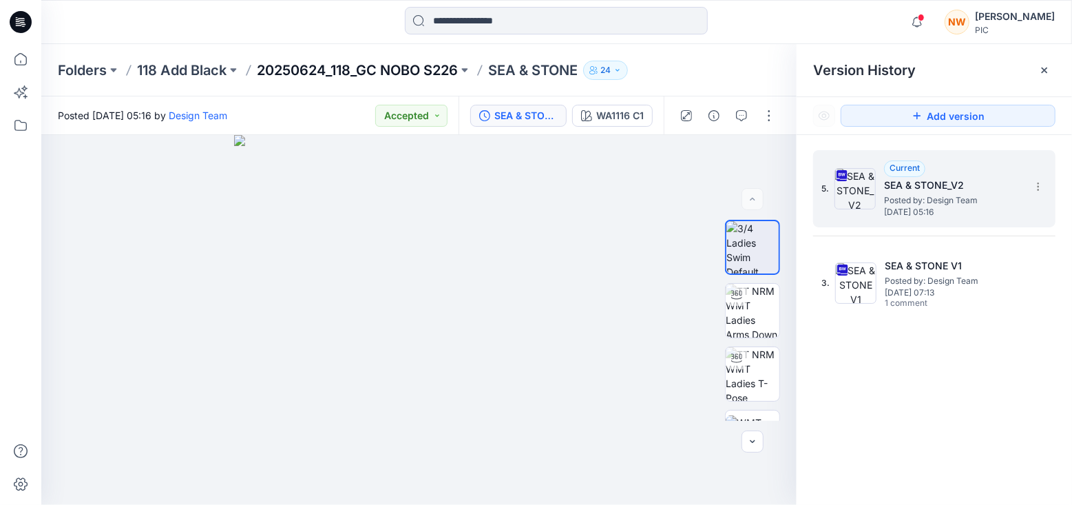
click at [421, 69] on p "20250624_118_GC NOBO S226" at bounding box center [357, 70] width 201 height 19
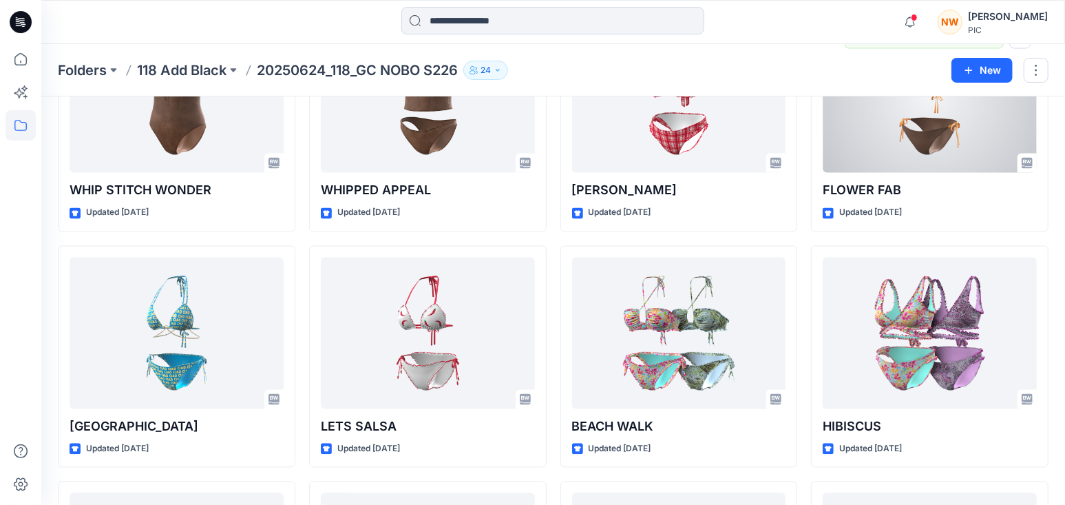
scroll to position [1562, 0]
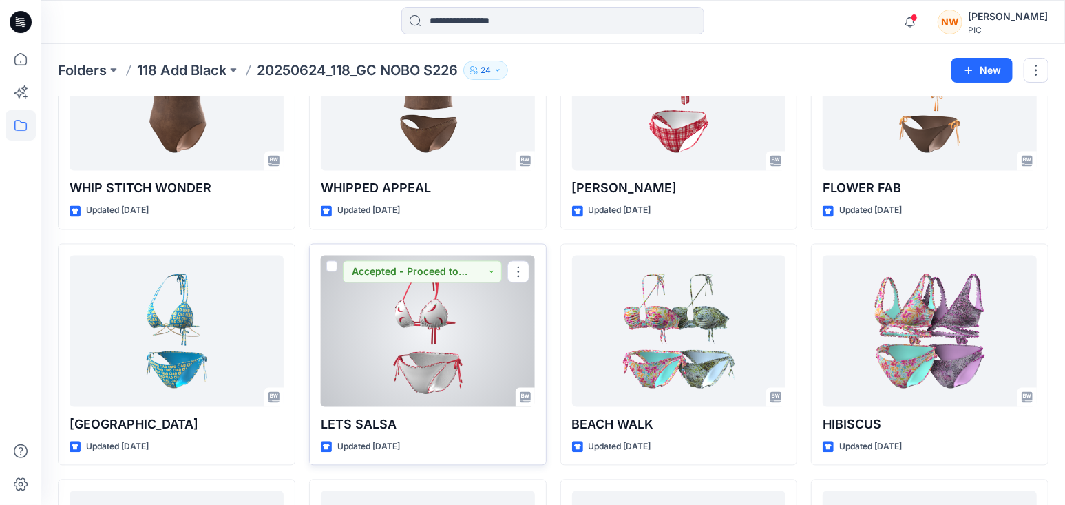
click at [432, 328] on div at bounding box center [428, 331] width 214 height 152
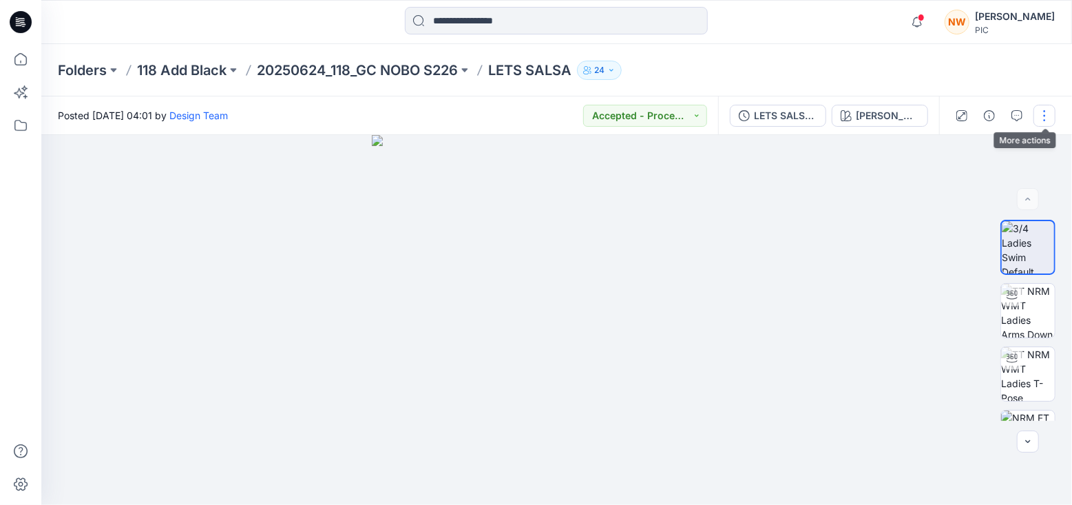
click at [1043, 120] on button "button" at bounding box center [1045, 116] width 22 height 22
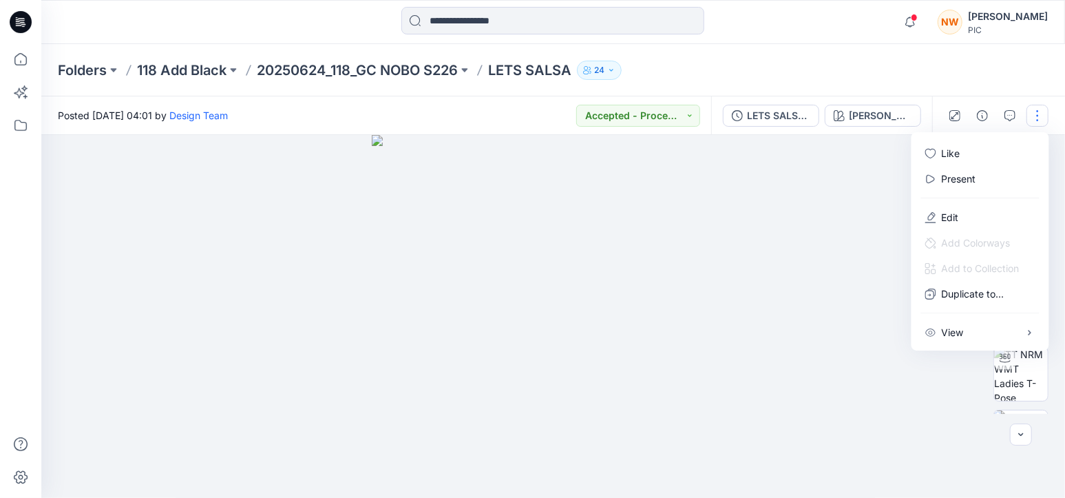
click at [846, 197] on div at bounding box center [556, 320] width 1031 height 370
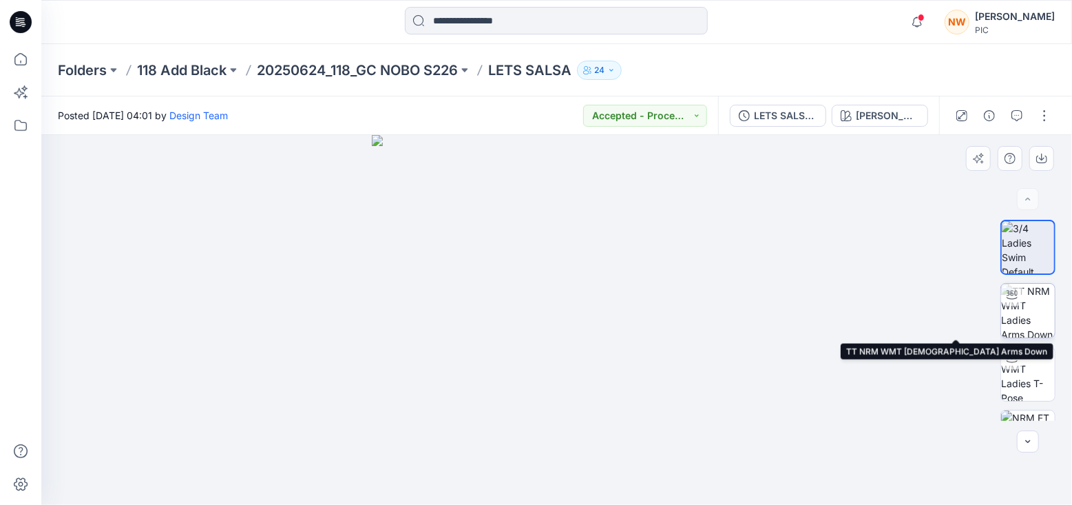
click at [1029, 309] on img at bounding box center [1028, 311] width 54 height 54
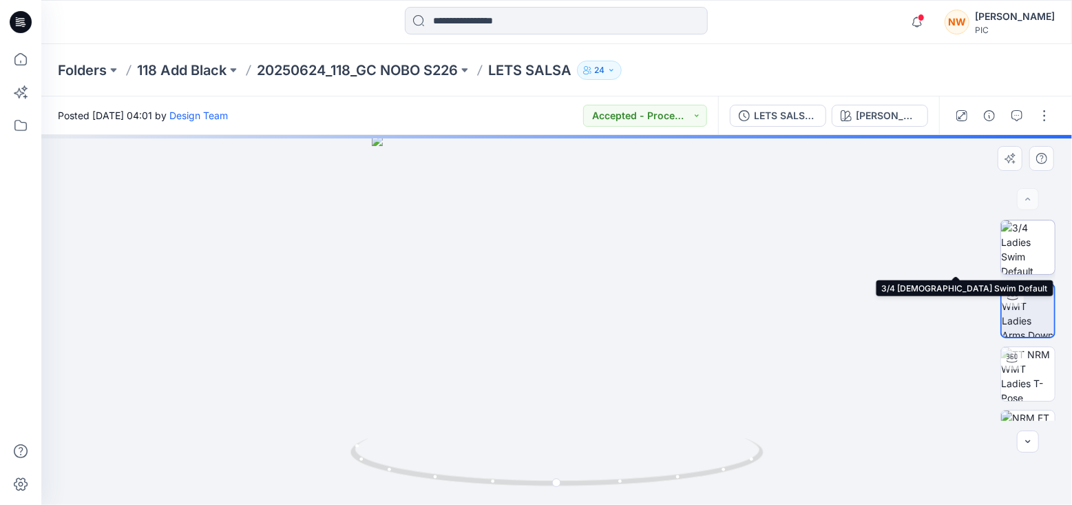
click at [1030, 233] on img at bounding box center [1028, 247] width 54 height 54
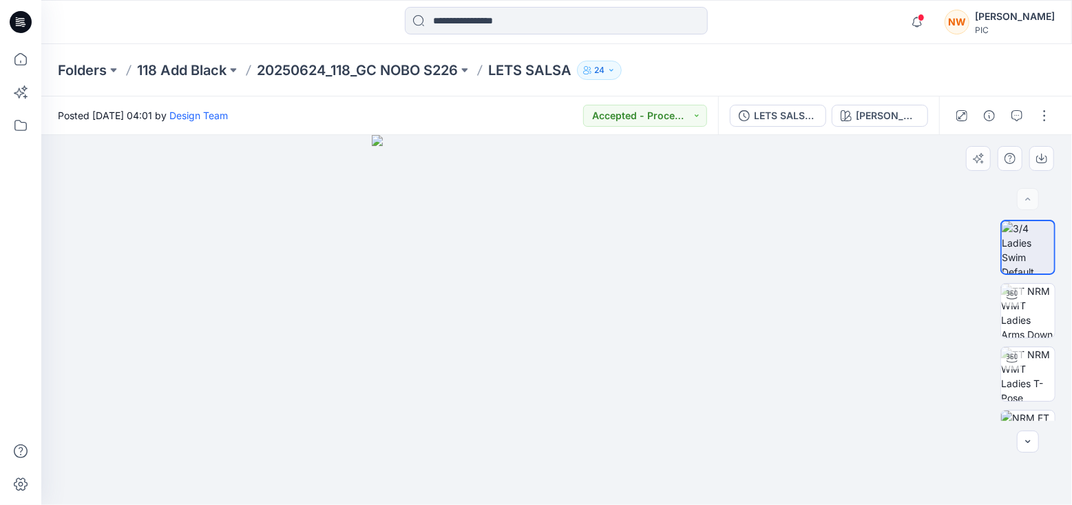
click at [1027, 247] on img at bounding box center [1028, 247] width 52 height 52
click at [1043, 120] on button "button" at bounding box center [1045, 116] width 22 height 22
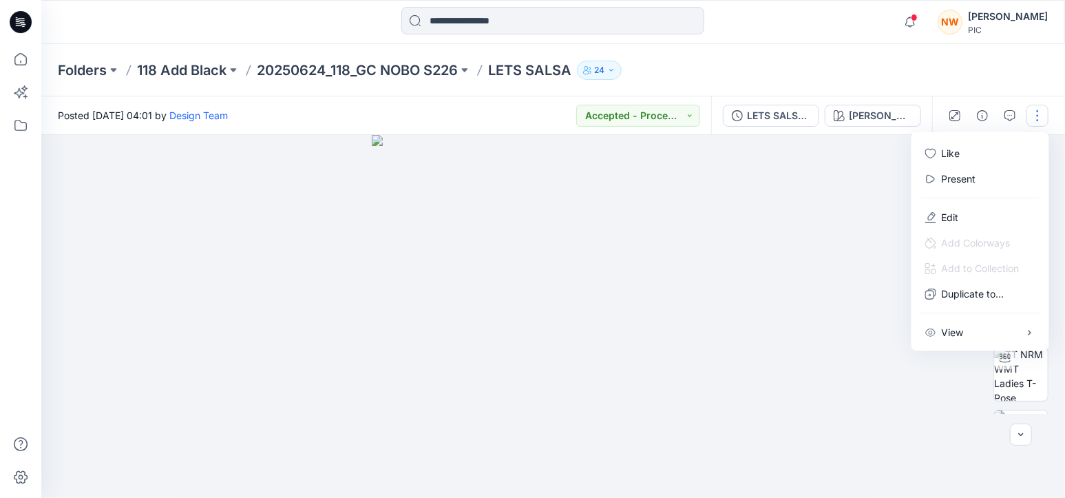
click at [915, 194] on div at bounding box center [981, 197] width 132 height 13
click at [785, 114] on div "LETS SALSA_V1" at bounding box center [778, 115] width 63 height 15
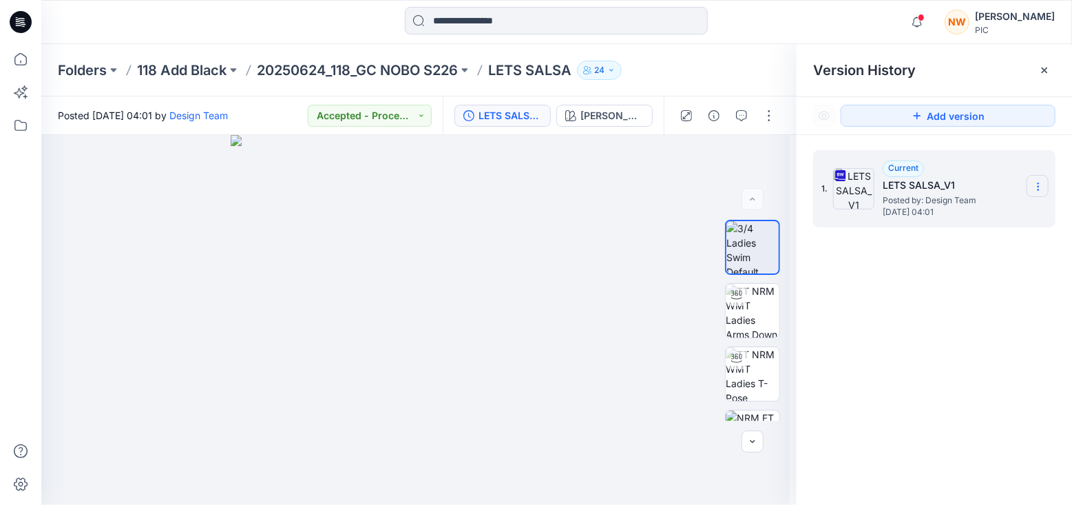
click at [1039, 183] on icon at bounding box center [1038, 186] width 11 height 11
click at [949, 209] on span "Download Source BW File" at bounding box center [969, 213] width 116 height 17
click at [189, 72] on p "118 Add Black" at bounding box center [182, 70] width 90 height 19
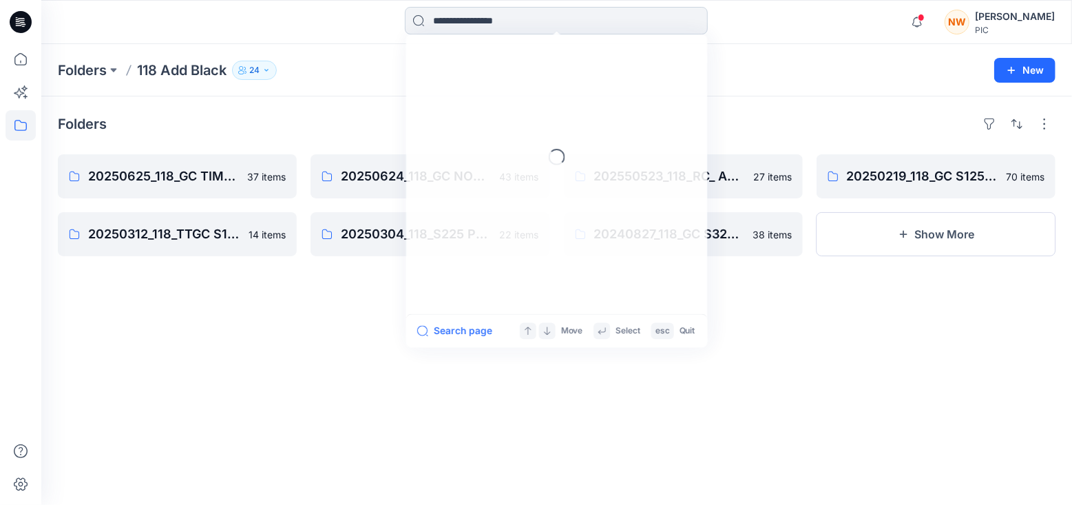
click at [479, 23] on input at bounding box center [556, 21] width 303 height 28
